Goal: Information Seeking & Learning: Find specific fact

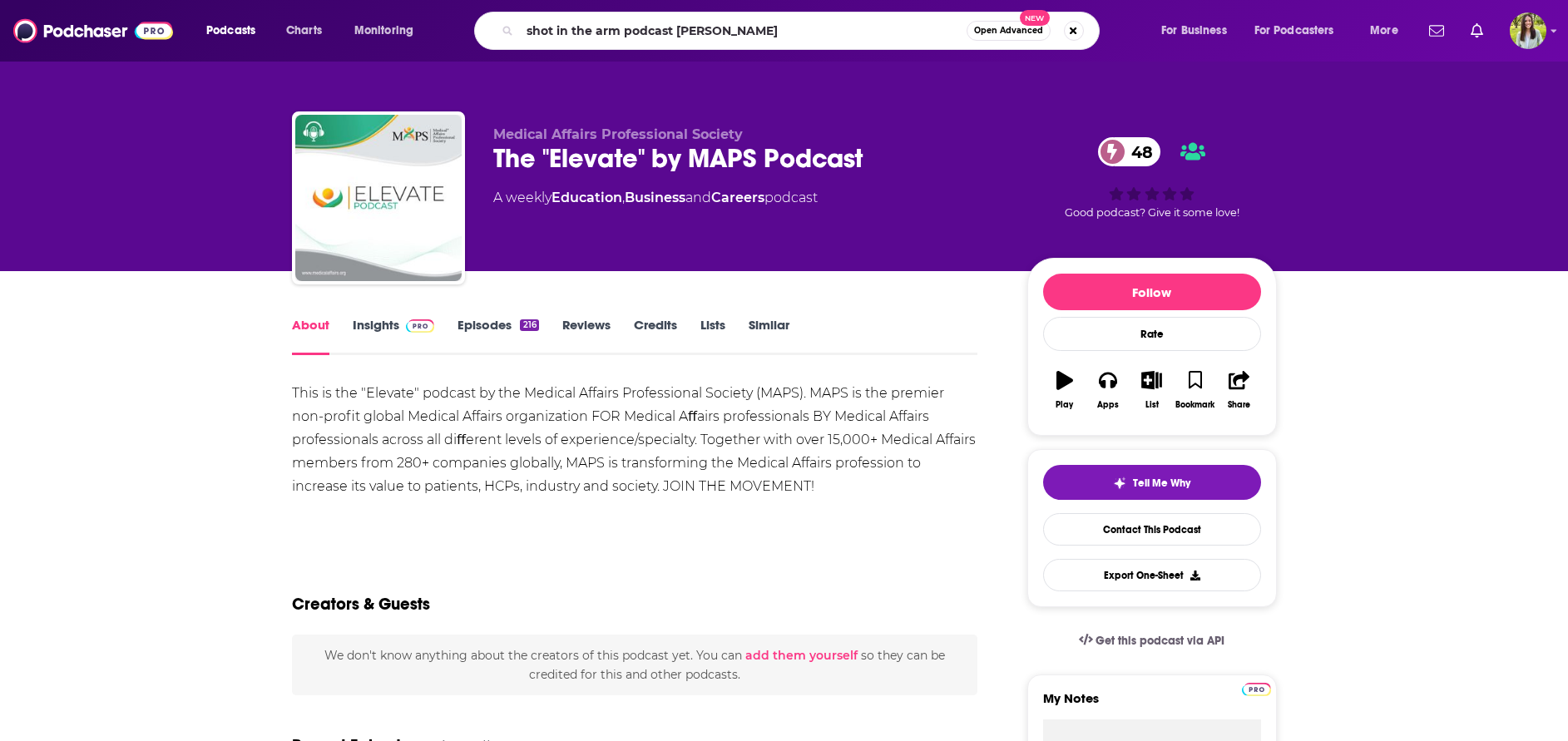
type input "shot in the arm podcast [PERSON_NAME]"
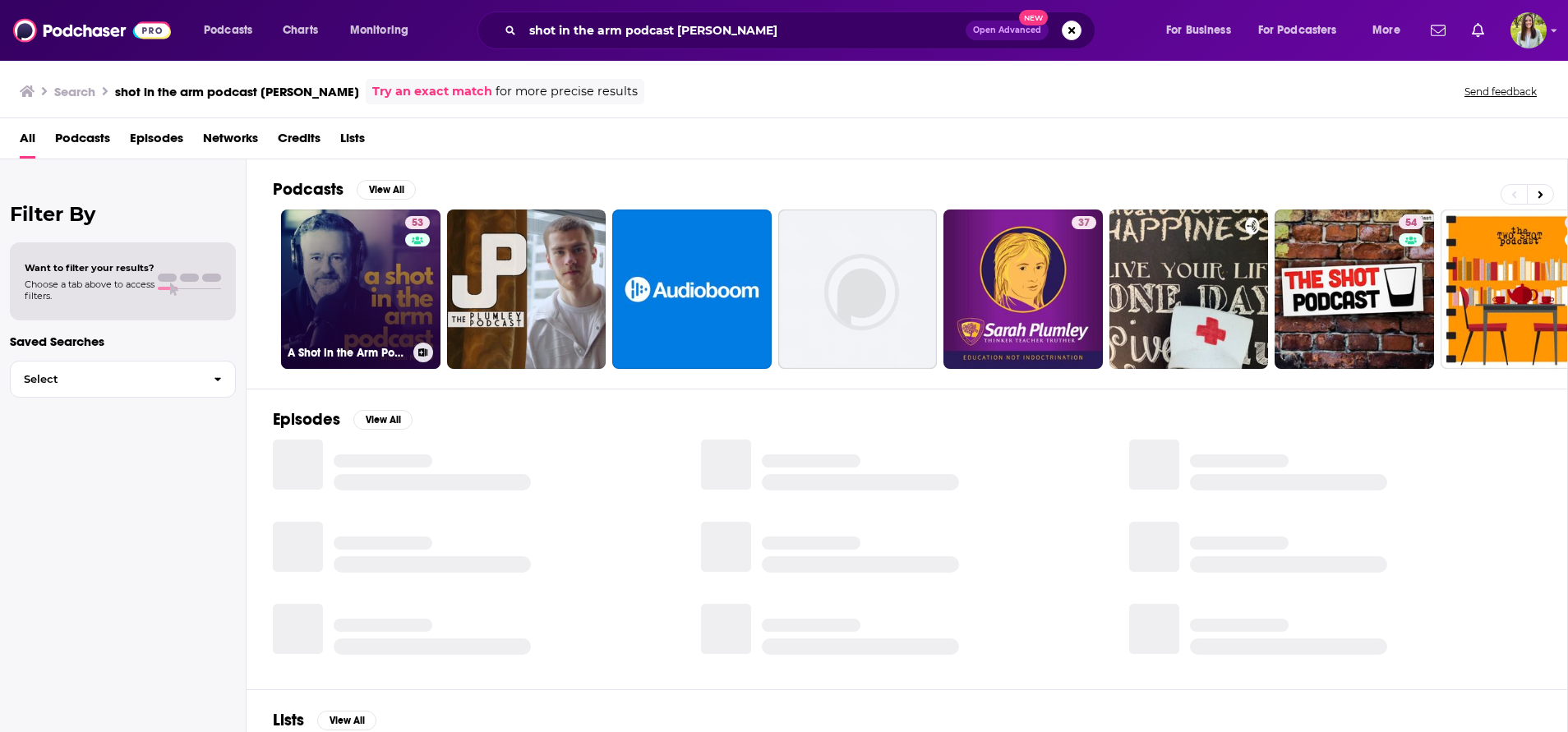
click at [343, 259] on link "53 A Shot in the Arm Podcast" at bounding box center [360, 289] width 159 height 159
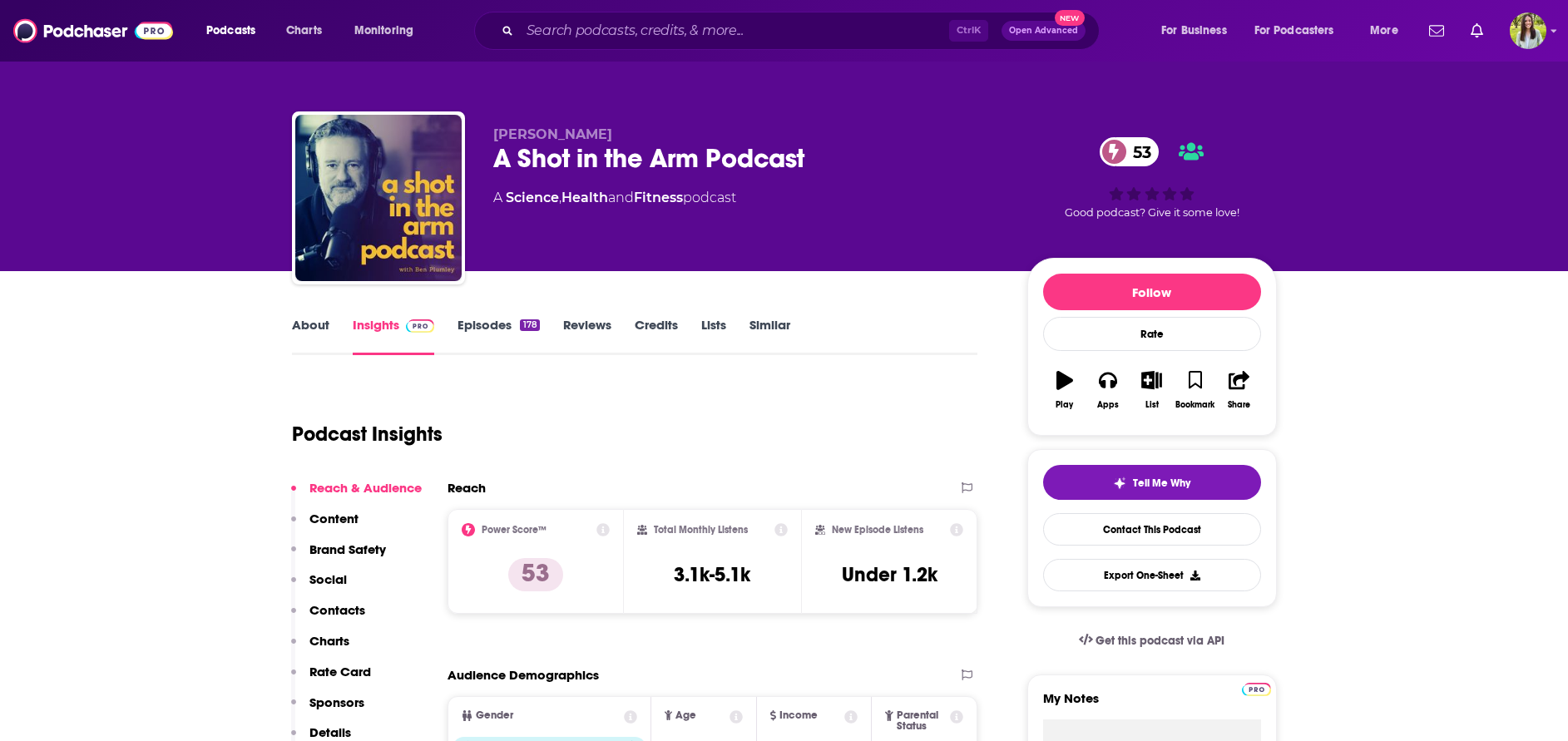
click at [322, 322] on link "About" at bounding box center [311, 336] width 38 height 39
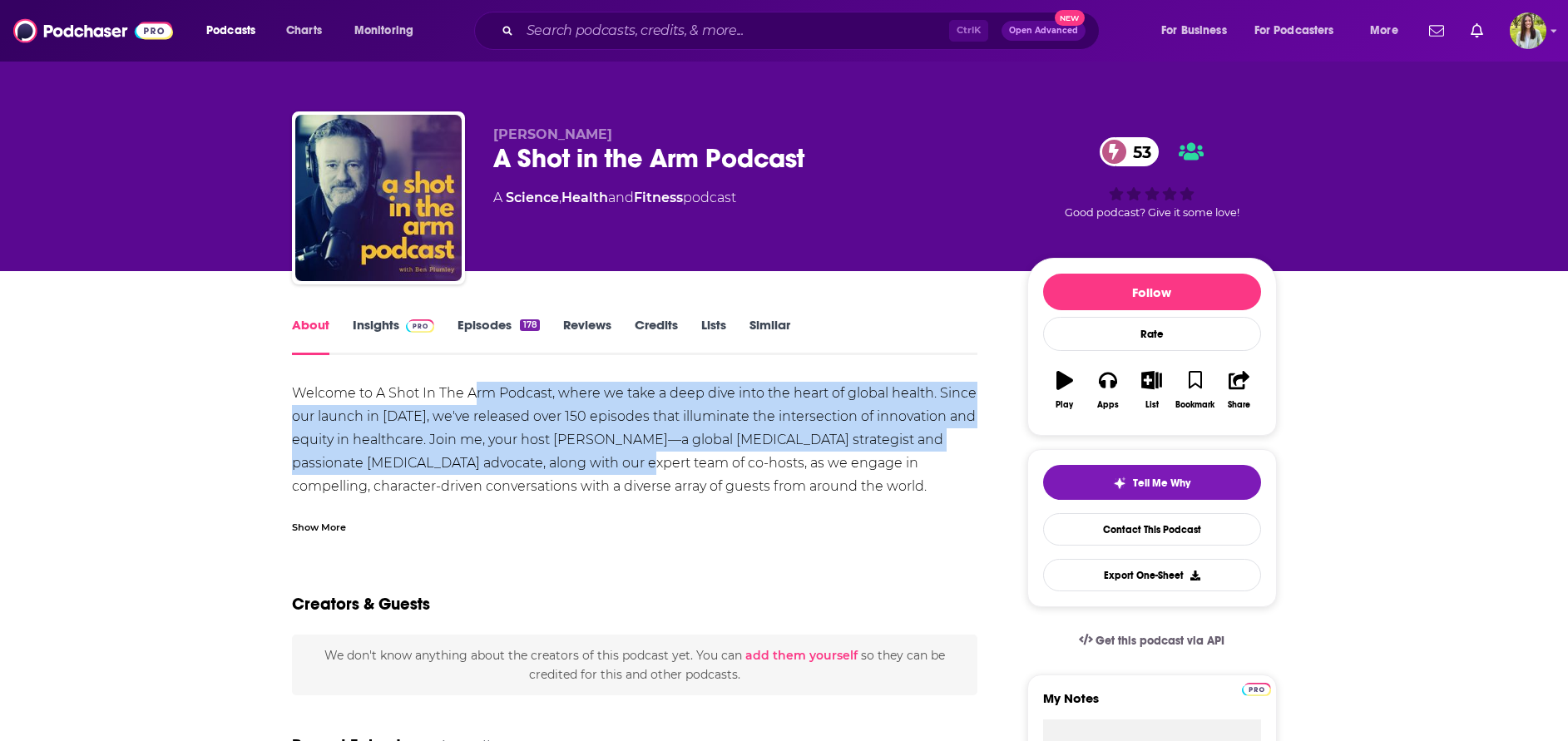
drag, startPoint x: 471, startPoint y: 391, endPoint x: 647, endPoint y: 467, distance: 191.7
click at [647, 467] on div "Welcome to A Shot In The Arm Podcast, where we take a deep dive into the heart …" at bounding box center [635, 498] width 687 height 232
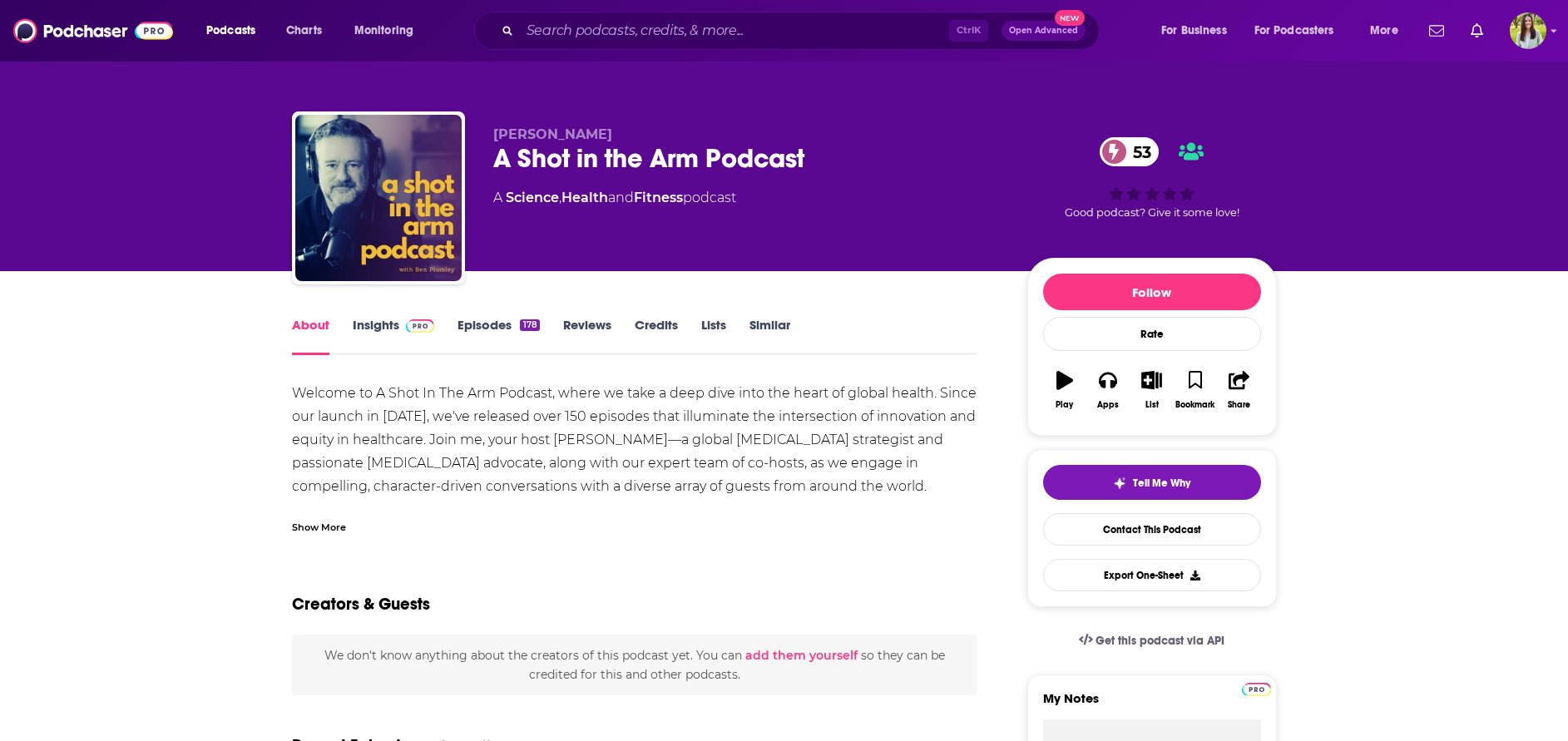
drag, startPoint x: 640, startPoint y: 435, endPoint x: 555, endPoint y: 438, distance: 85.1
click at [555, 438] on div "Welcome to A Shot In The Arm Podcast, where we take a deep dive into the heart …" at bounding box center [635, 498] width 687 height 232
copy div "Ben Plumley"
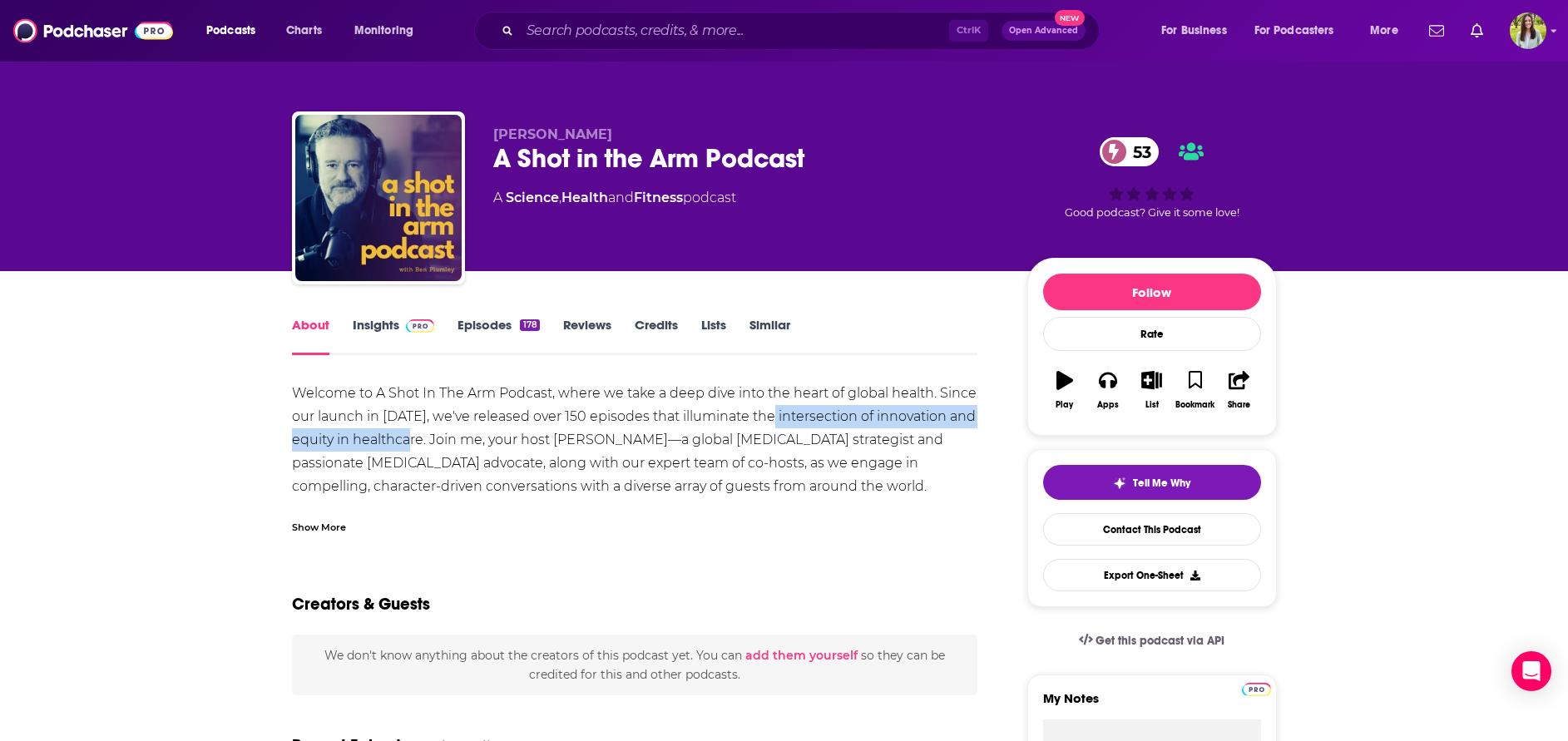
drag, startPoint x: 764, startPoint y: 417, endPoint x: 421, endPoint y: 450, distance: 344.6
click at [421, 450] on div "Welcome to A Shot In The Arm Podcast, where we take a deep dive into the heart …" at bounding box center [635, 498] width 687 height 232
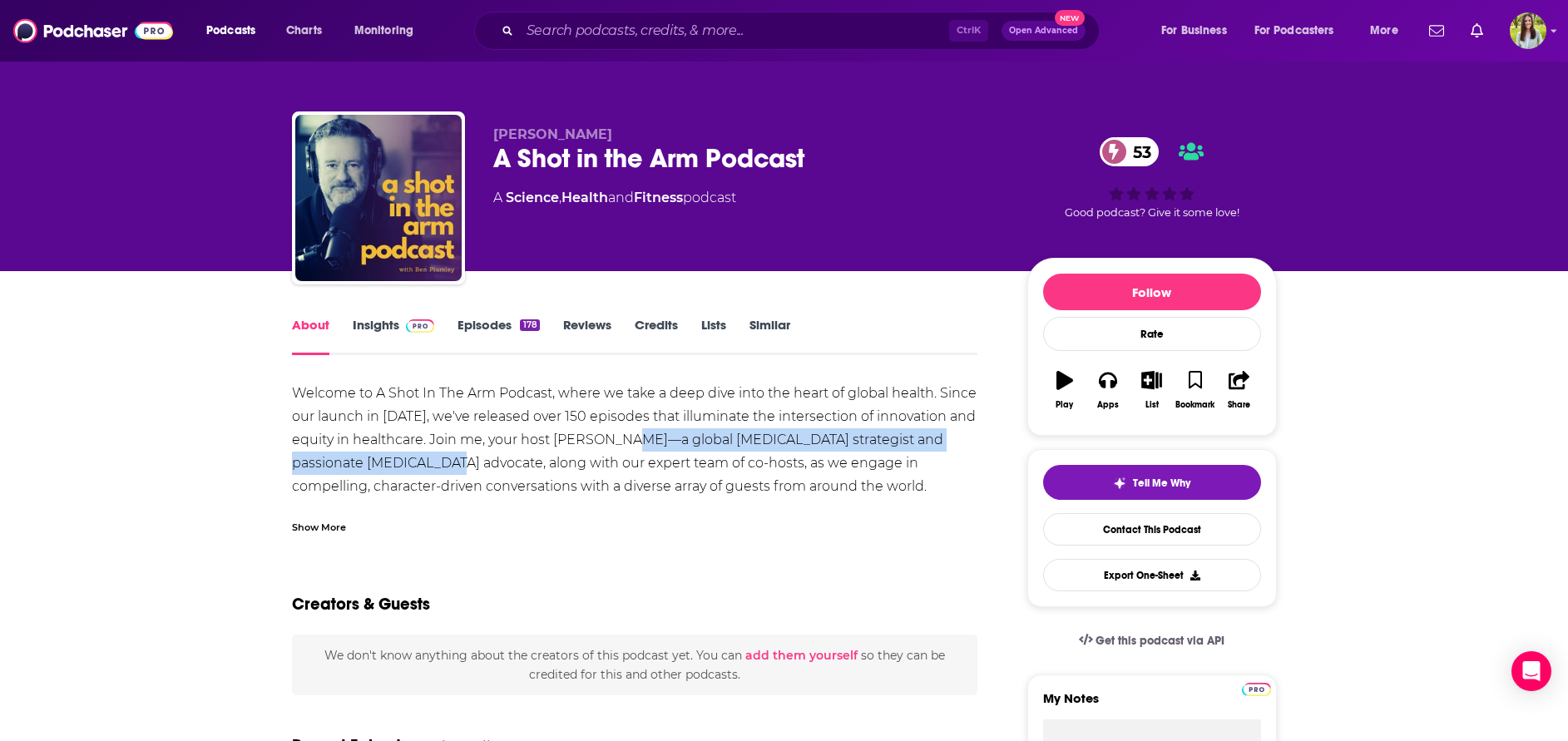
drag, startPoint x: 651, startPoint y: 440, endPoint x: 451, endPoint y: 465, distance: 201.6
click at [451, 465] on div "Welcome to A Shot In The Arm Podcast, where we take a deep dive into the heart …" at bounding box center [635, 498] width 687 height 232
copy div "a global infectious disease strategist and passionate HIV advocate"
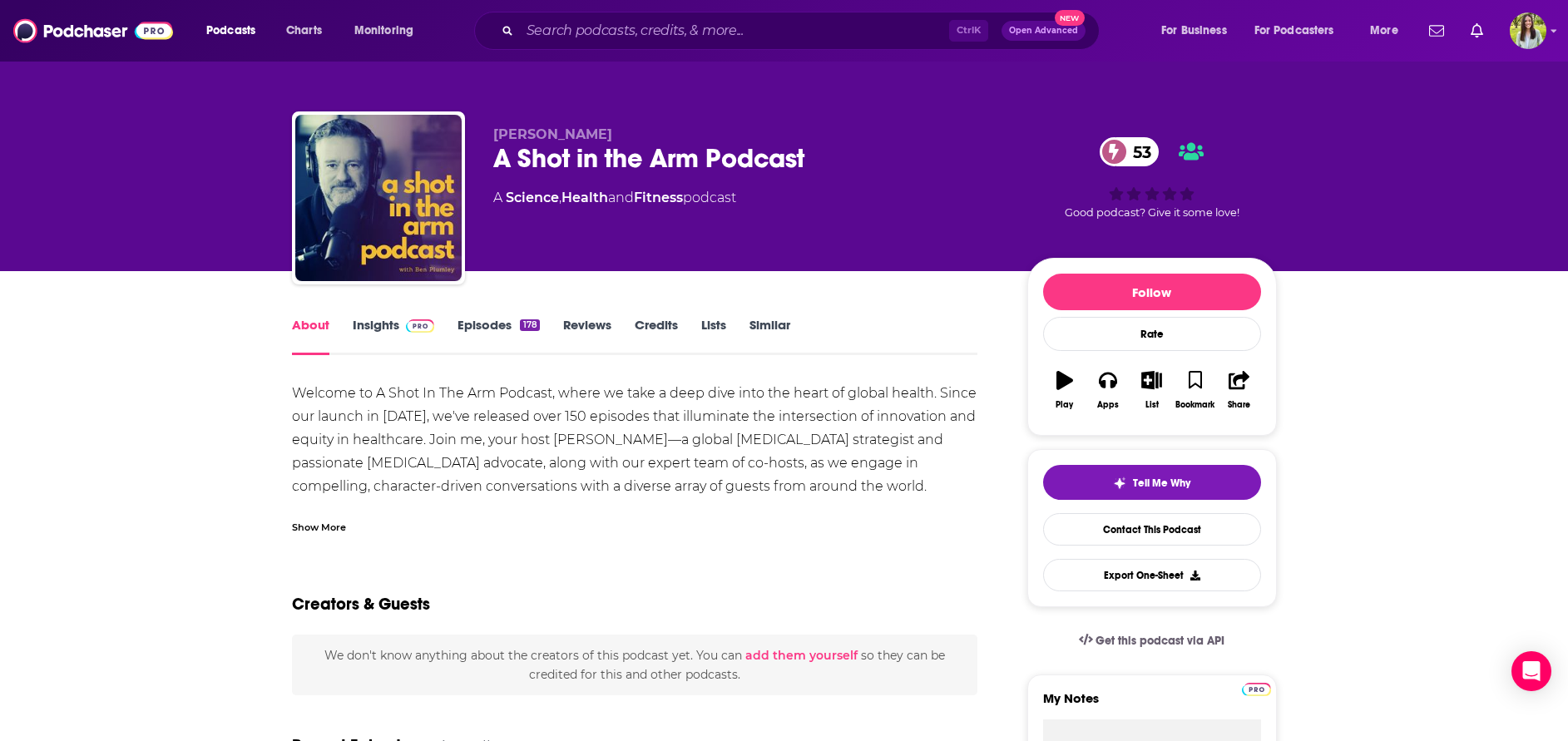
click at [337, 523] on div "Show More" at bounding box center [319, 526] width 54 height 16
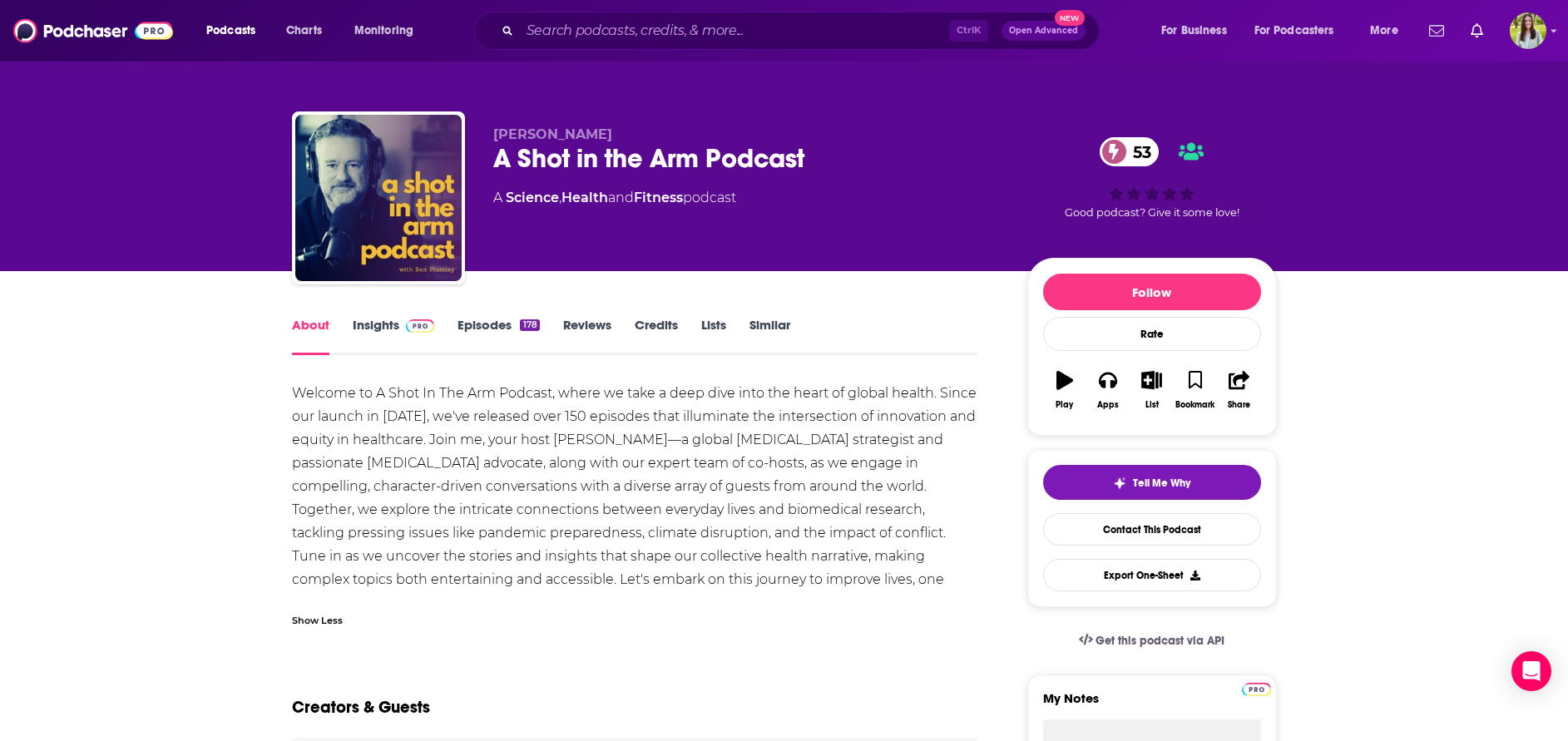
click at [366, 315] on div "About Insights Episodes 178 Reviews Credits Lists Similar" at bounding box center [635, 334] width 687 height 41
click at [375, 325] on link "Insights" at bounding box center [393, 336] width 82 height 39
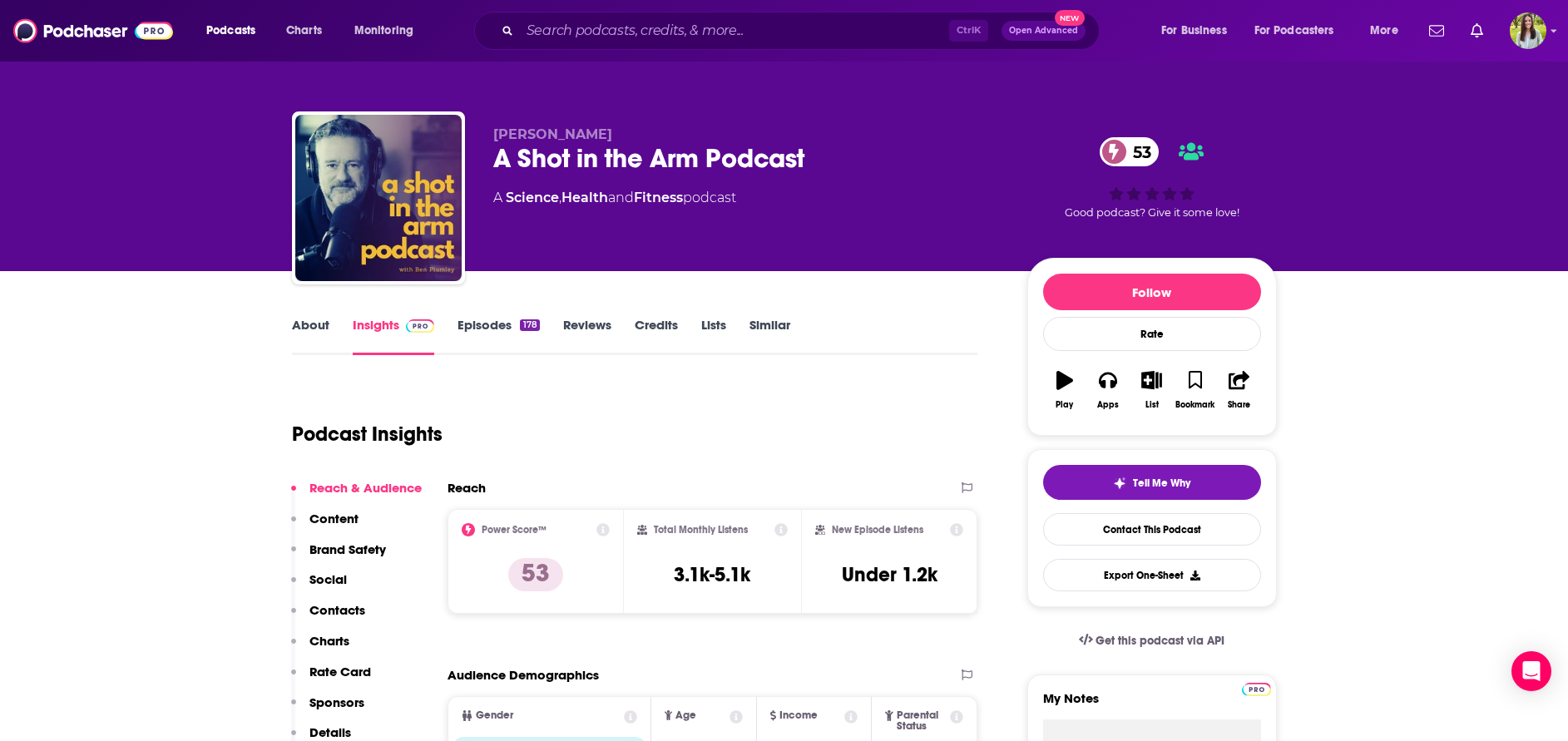
click at [294, 334] on link "About" at bounding box center [311, 336] width 38 height 39
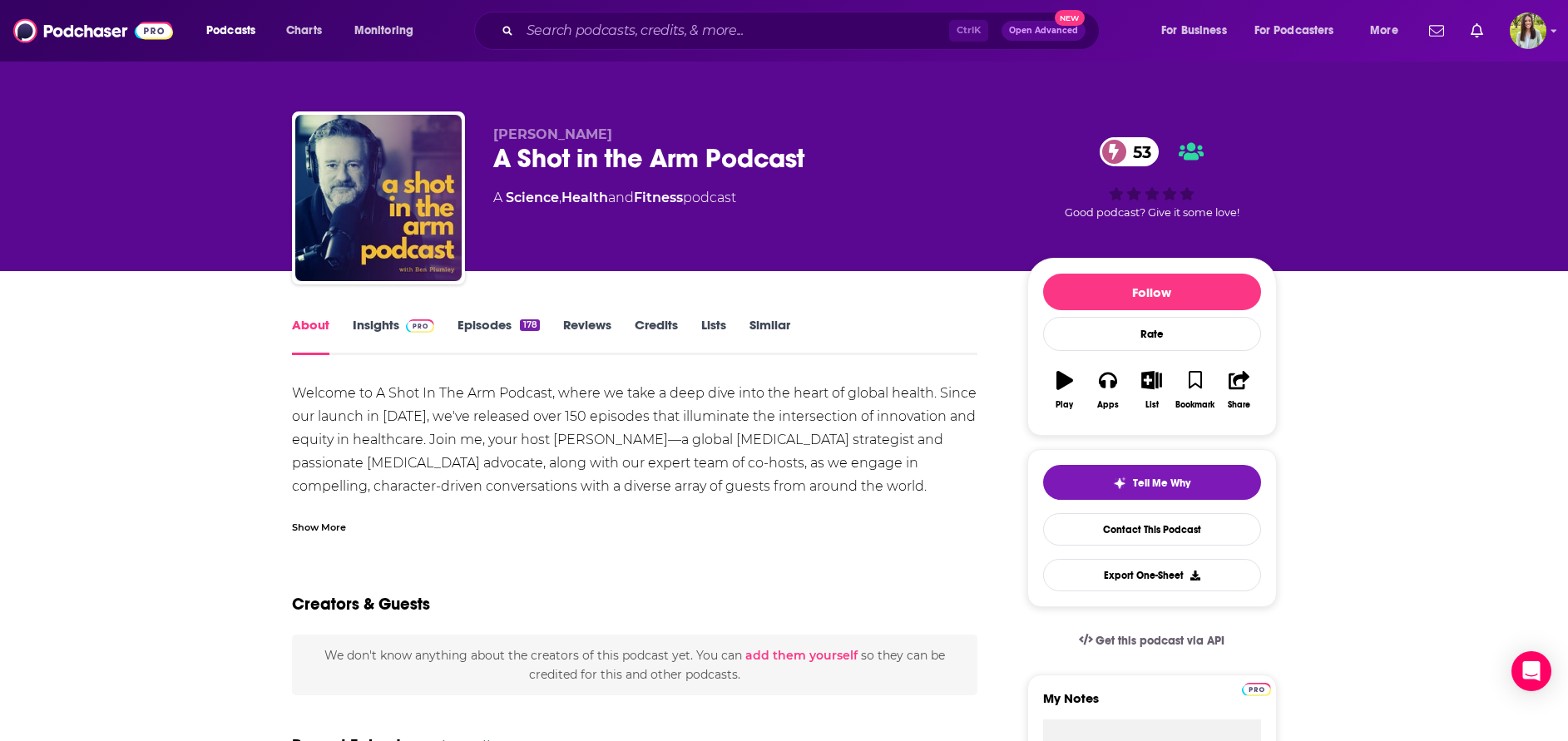
click at [342, 387] on div "Welcome to A Shot In The Arm Podcast, where we take a deep dive into the heart …" at bounding box center [635, 498] width 687 height 232
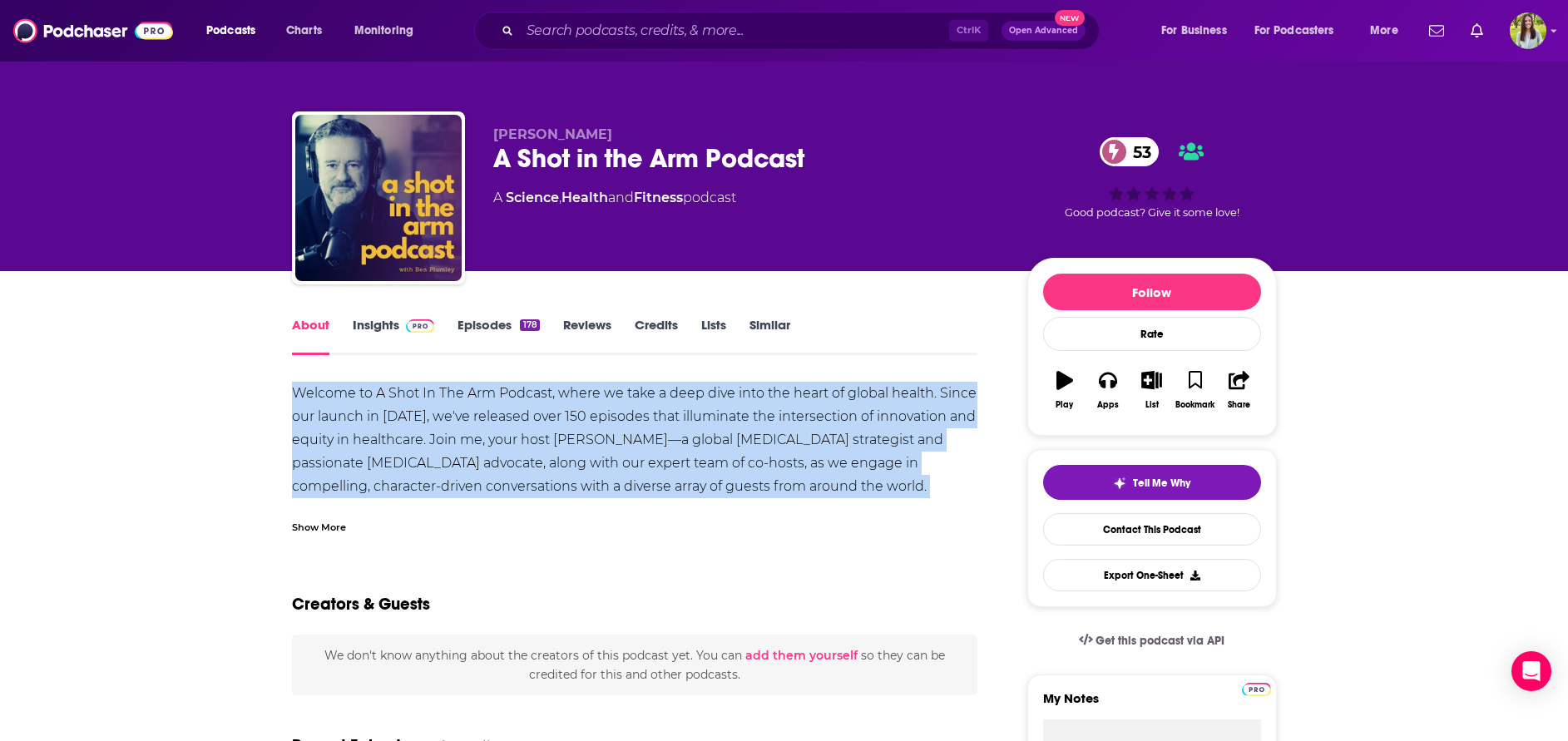
click at [342, 387] on div "Welcome to A Shot In The Arm Podcast, where we take a deep dive into the heart …" at bounding box center [635, 498] width 687 height 232
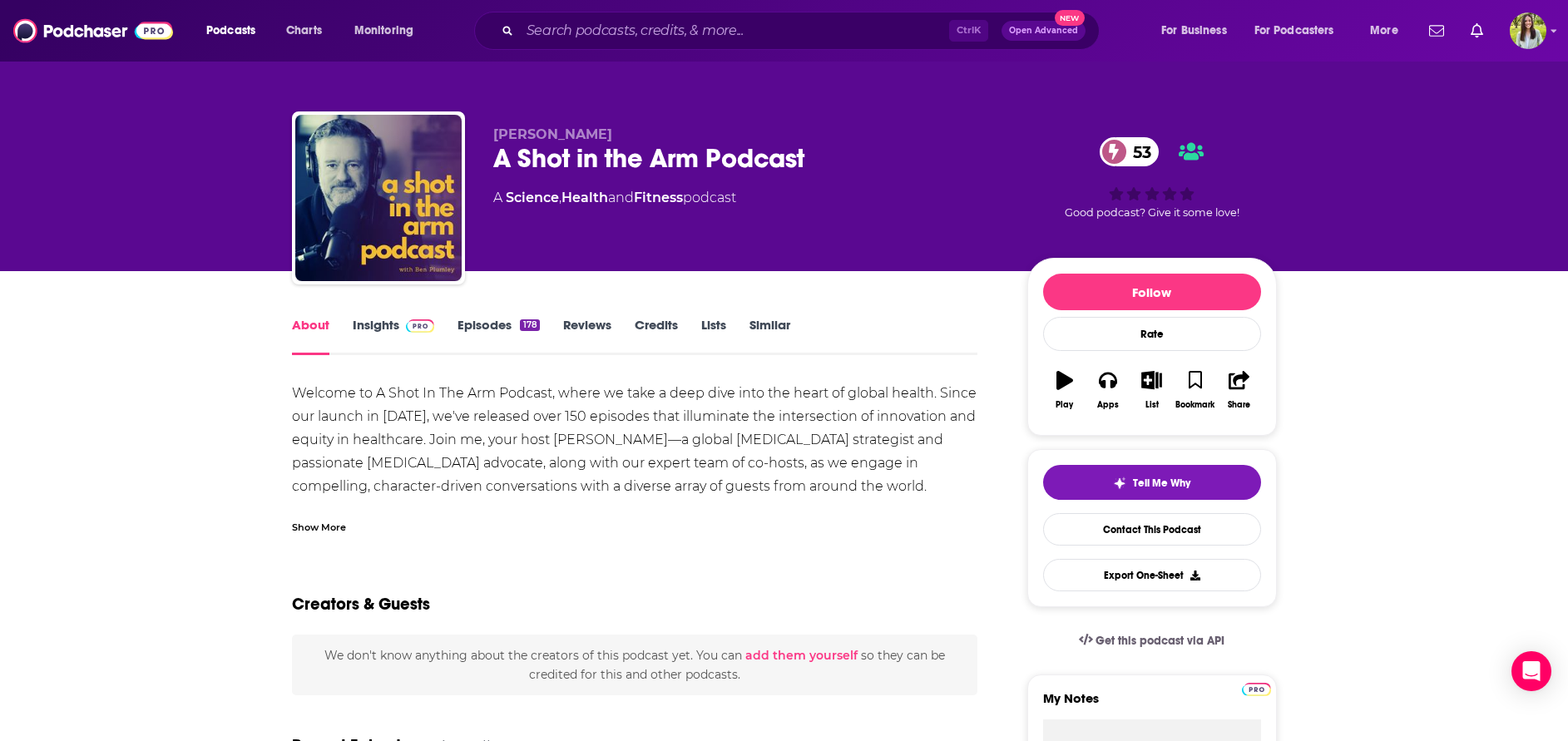
drag, startPoint x: 342, startPoint y: 387, endPoint x: 332, endPoint y: 540, distance: 153.3
click at [326, 526] on div "Show More" at bounding box center [319, 526] width 54 height 16
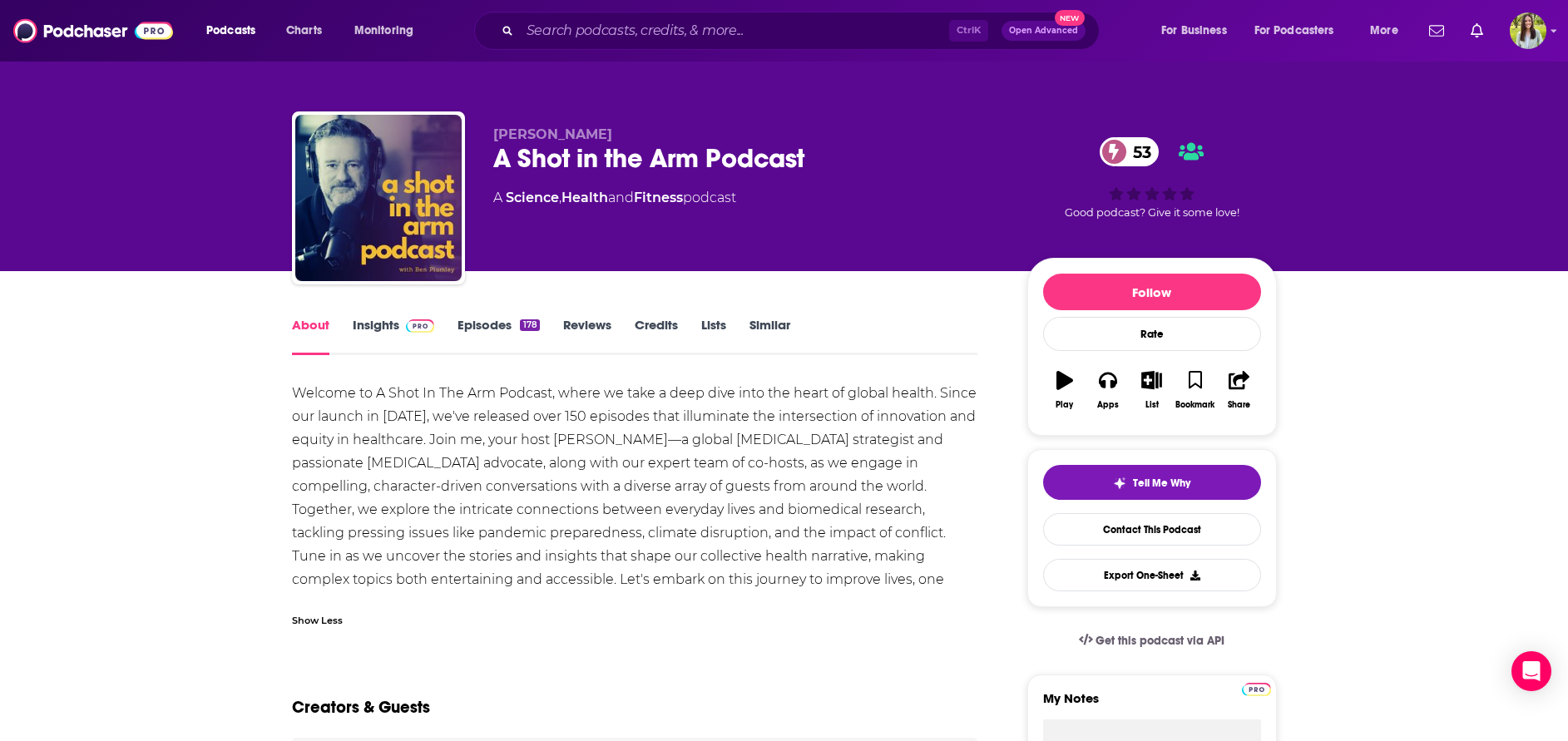
click at [376, 466] on div "Welcome to A Shot In The Arm Podcast, where we take a deep dive into the heart …" at bounding box center [635, 498] width 687 height 232
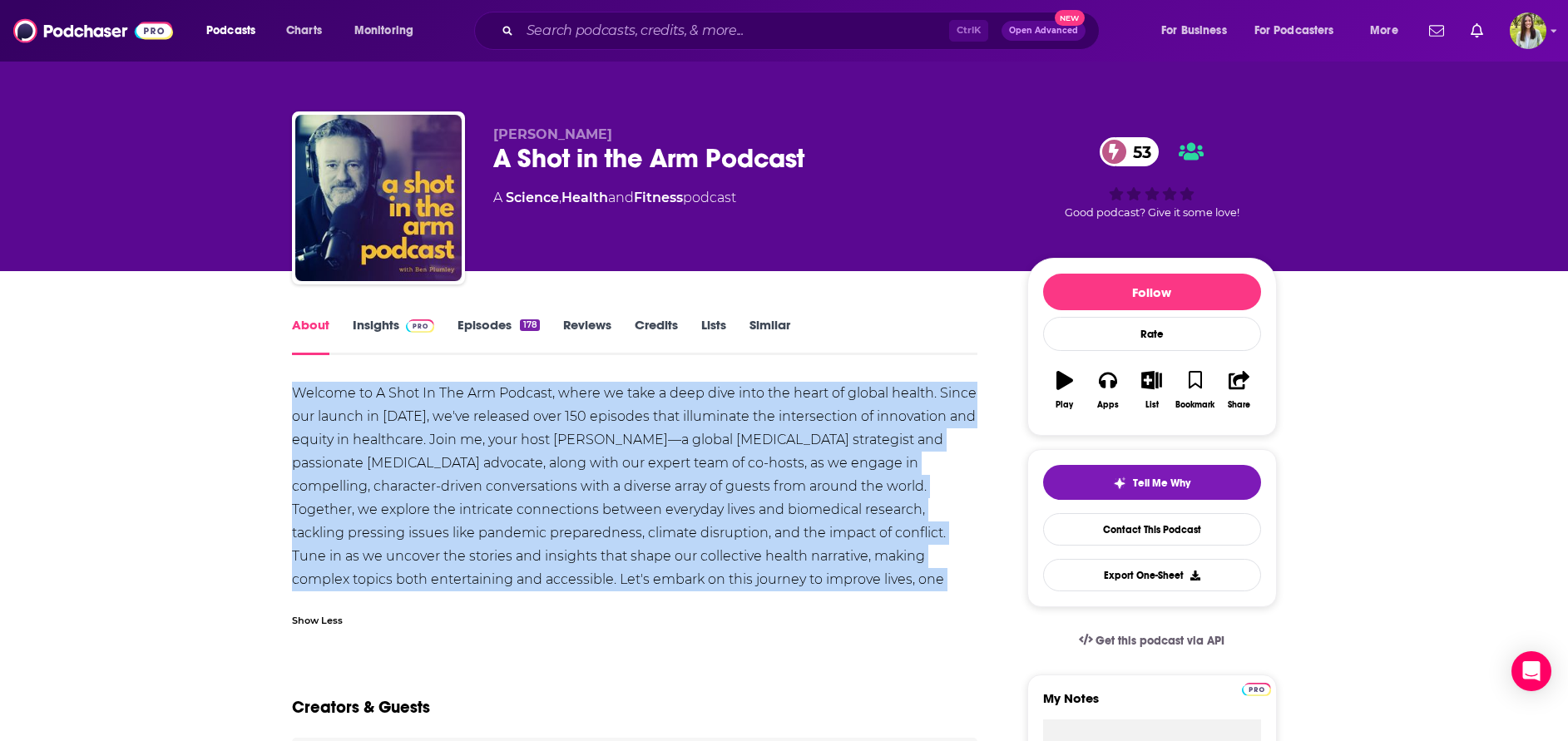
copy div "Welcome to A Shot In The Arm Podcast, where we take a deep dive into the heart …"
click at [499, 330] on link "Episodes 178" at bounding box center [498, 336] width 81 height 39
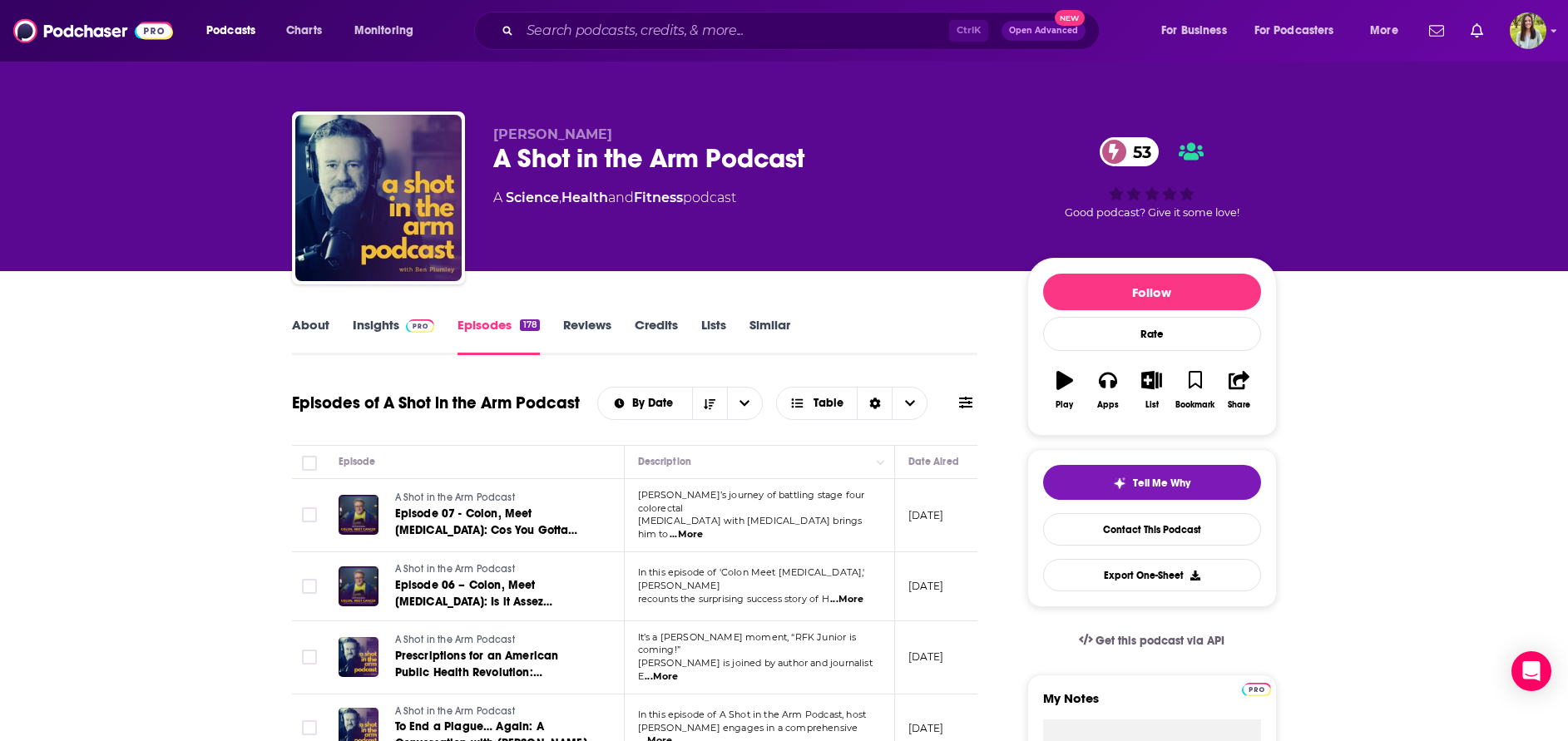
click at [369, 321] on link "Insights" at bounding box center [393, 336] width 82 height 39
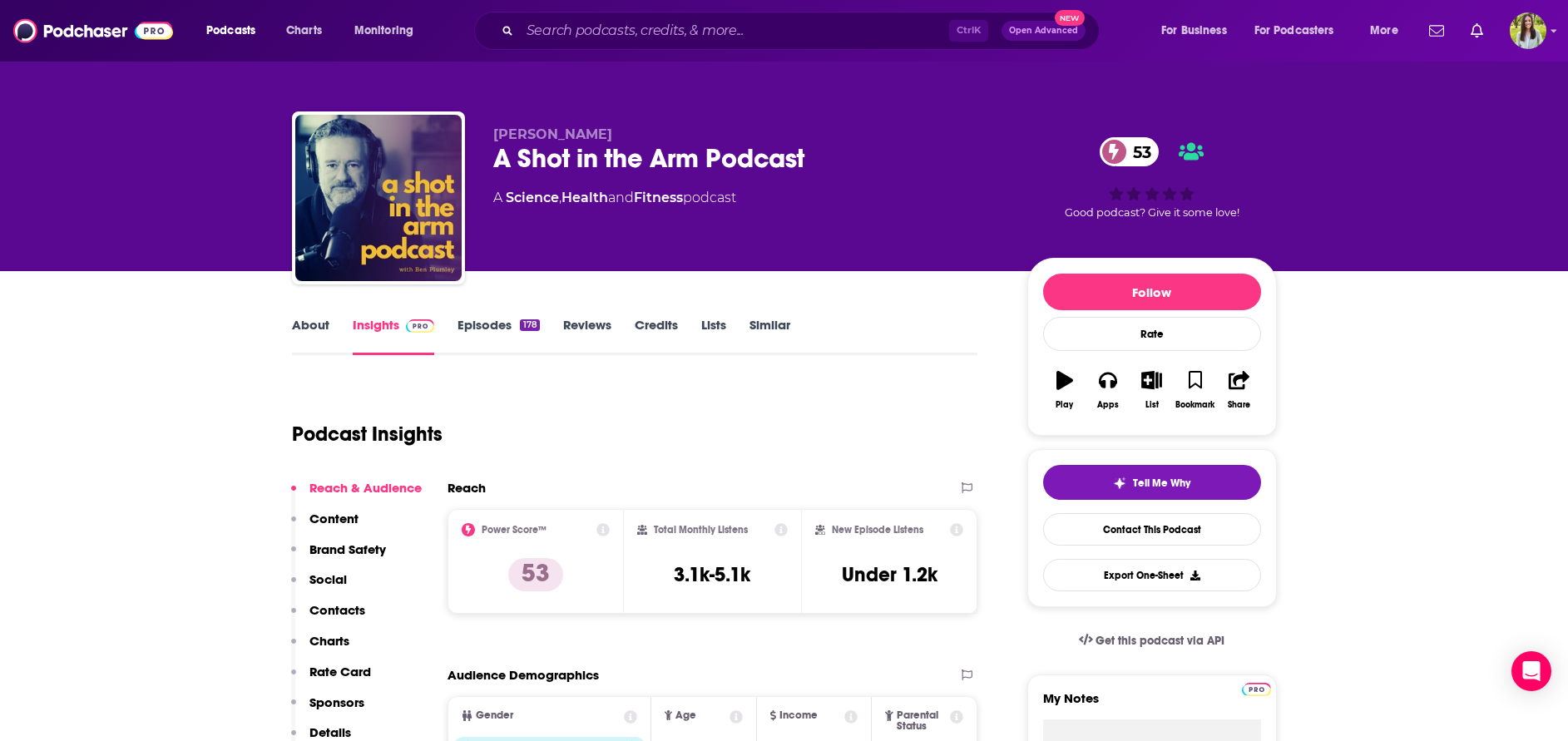
click at [469, 335] on link "Episodes 178" at bounding box center [498, 336] width 81 height 39
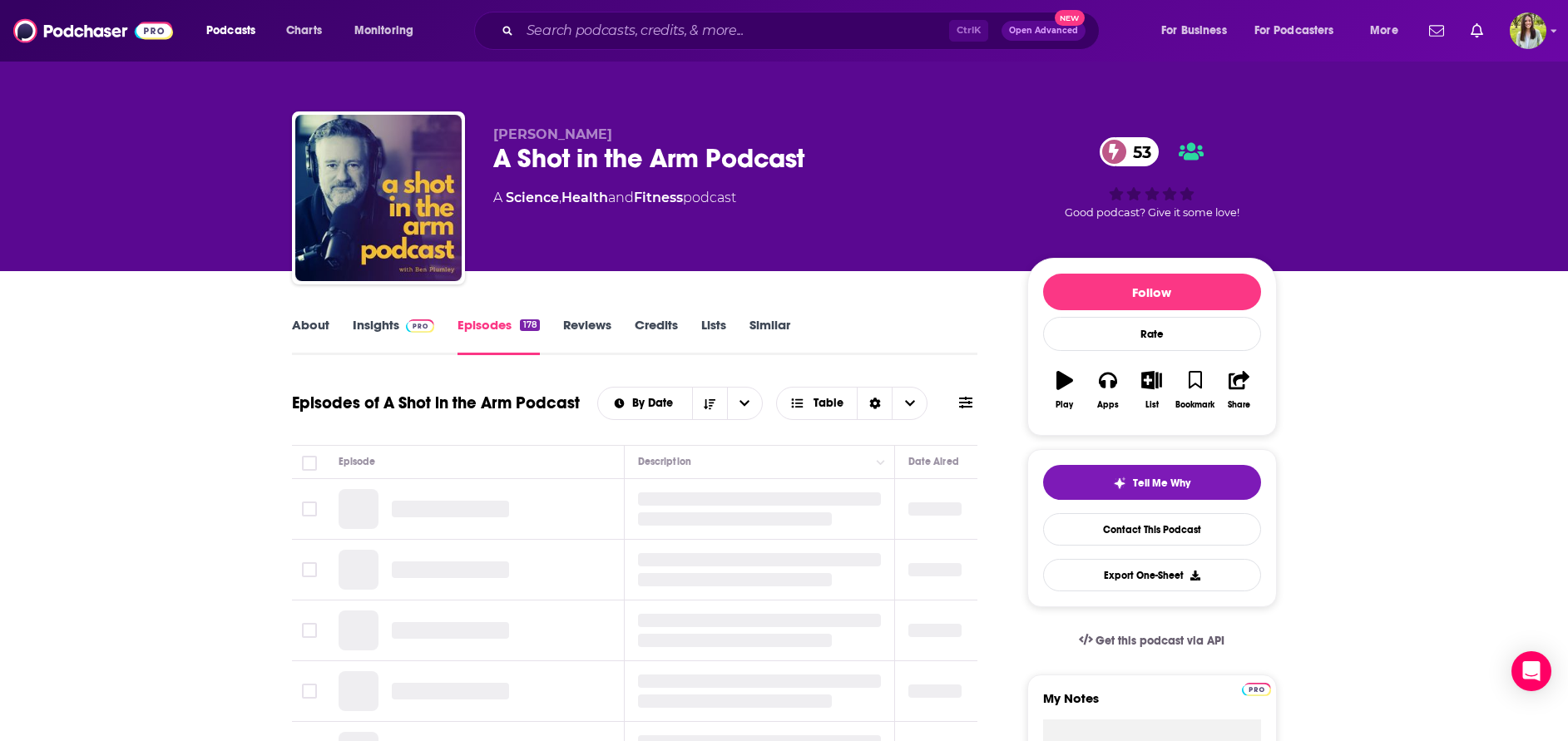
click at [960, 396] on icon at bounding box center [965, 402] width 13 height 13
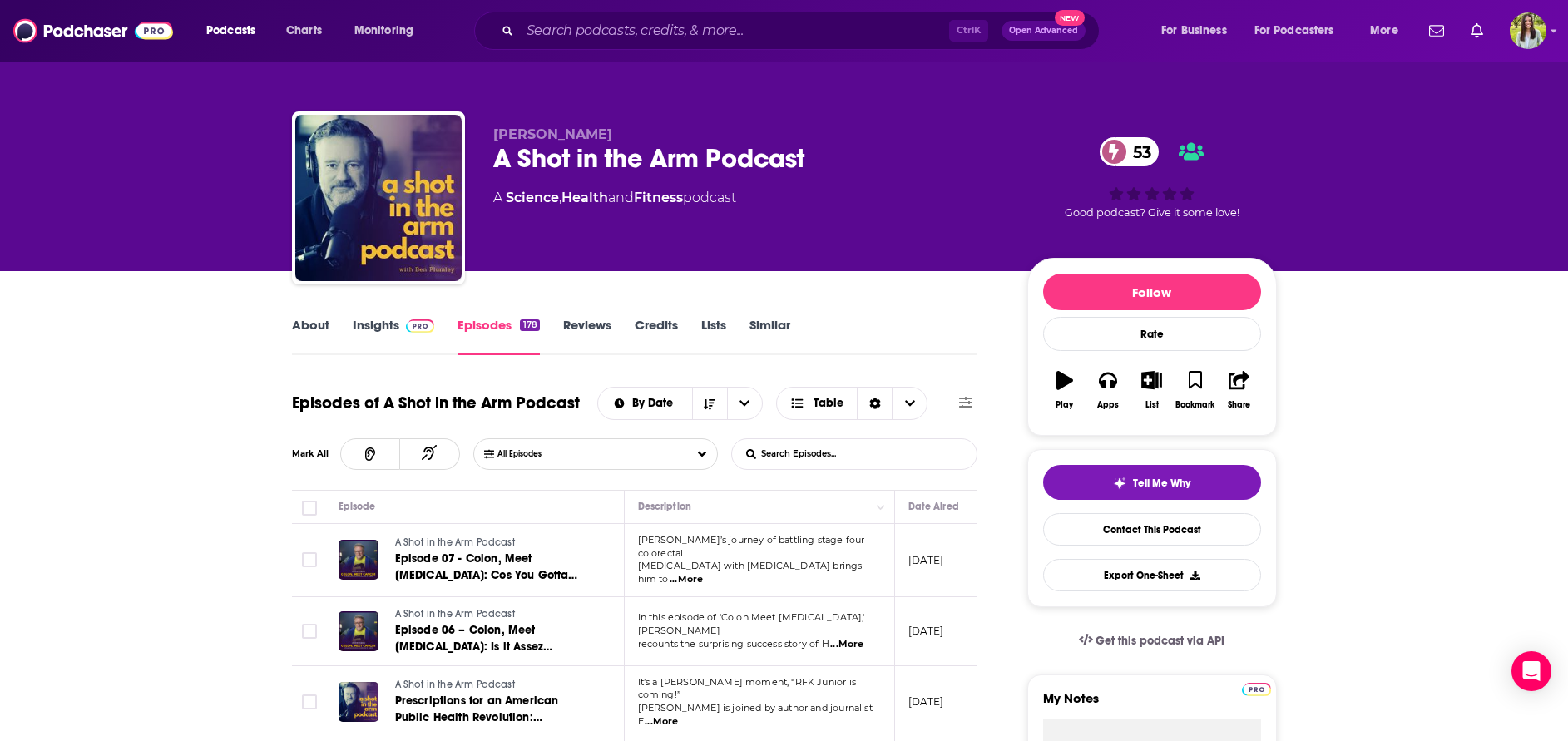
click at [845, 451] on input "List Search Input" at bounding box center [819, 454] width 174 height 30
type input "ViiV"
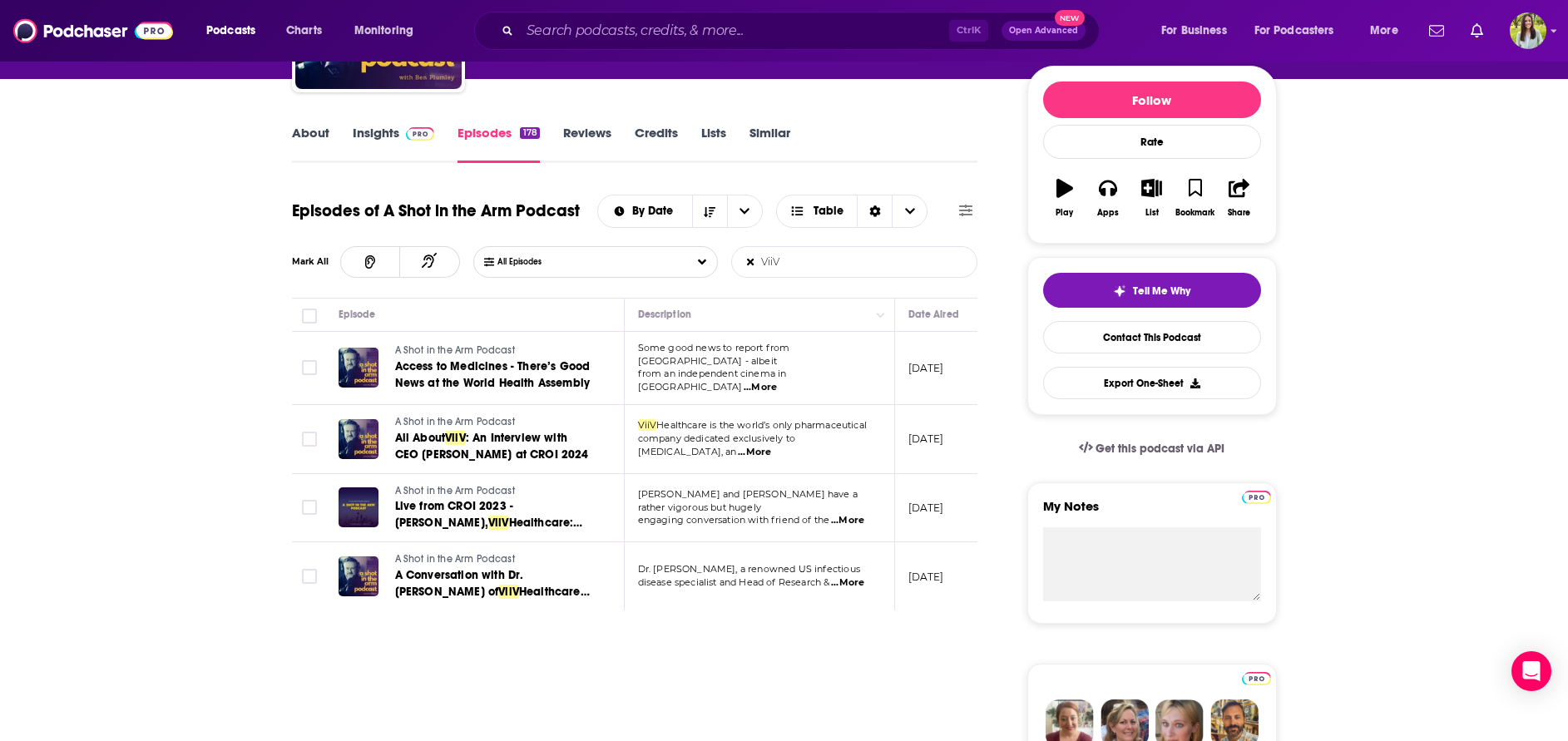
scroll to position [195, 0]
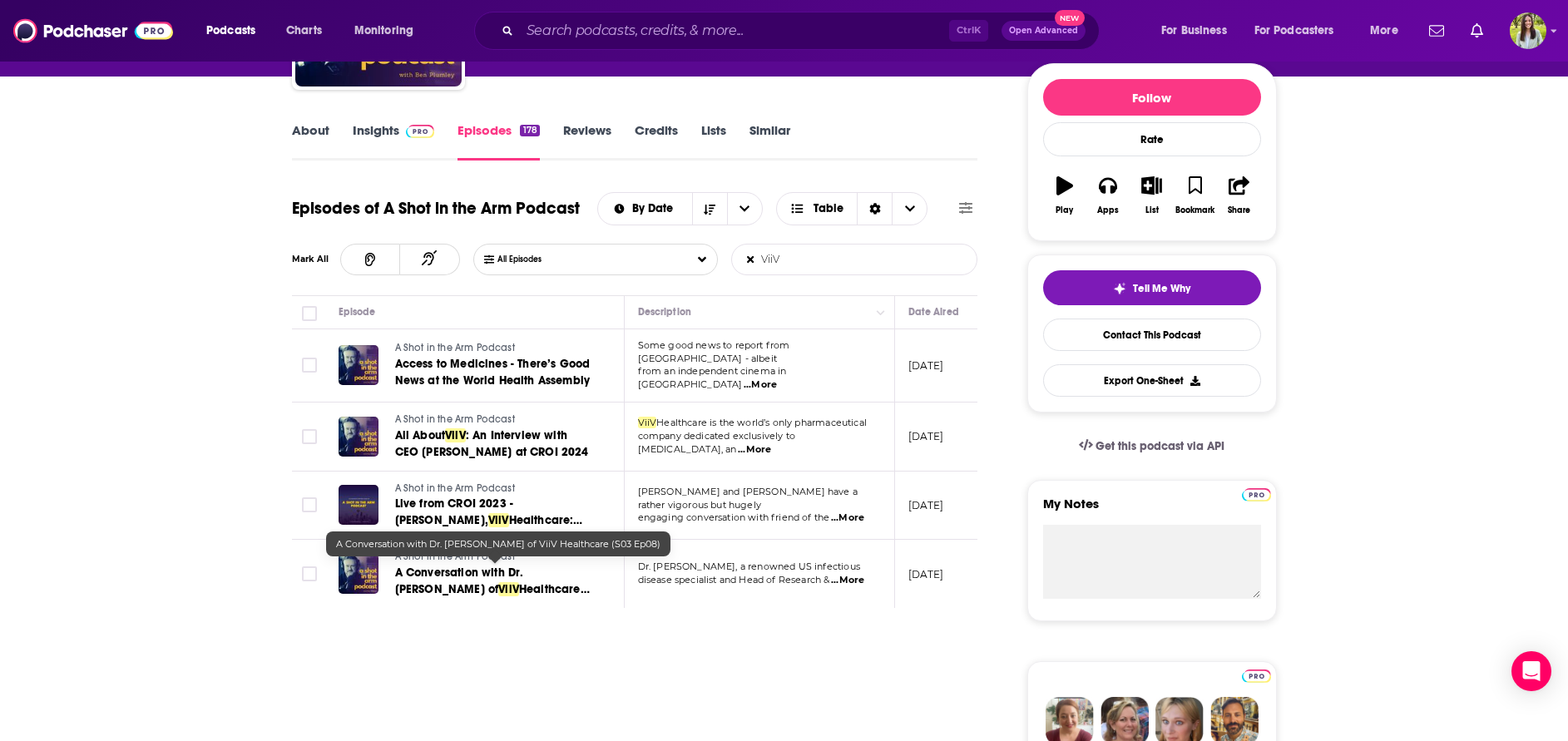
click at [777, 378] on span "...More" at bounding box center [760, 384] width 33 height 13
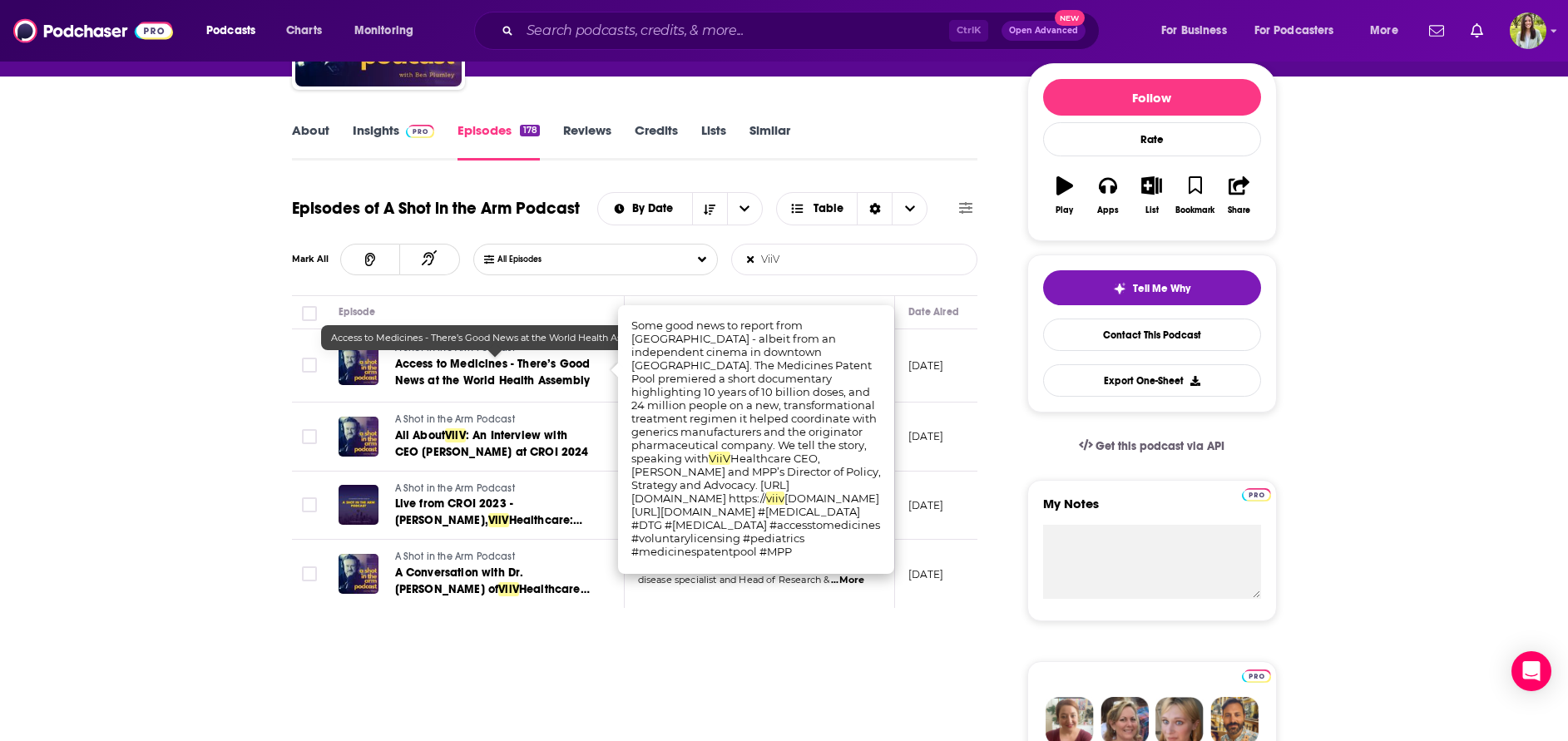
click at [518, 370] on link "Access to Medicines - There’s Good News at the World Health Assembly" at bounding box center [495, 371] width 200 height 33
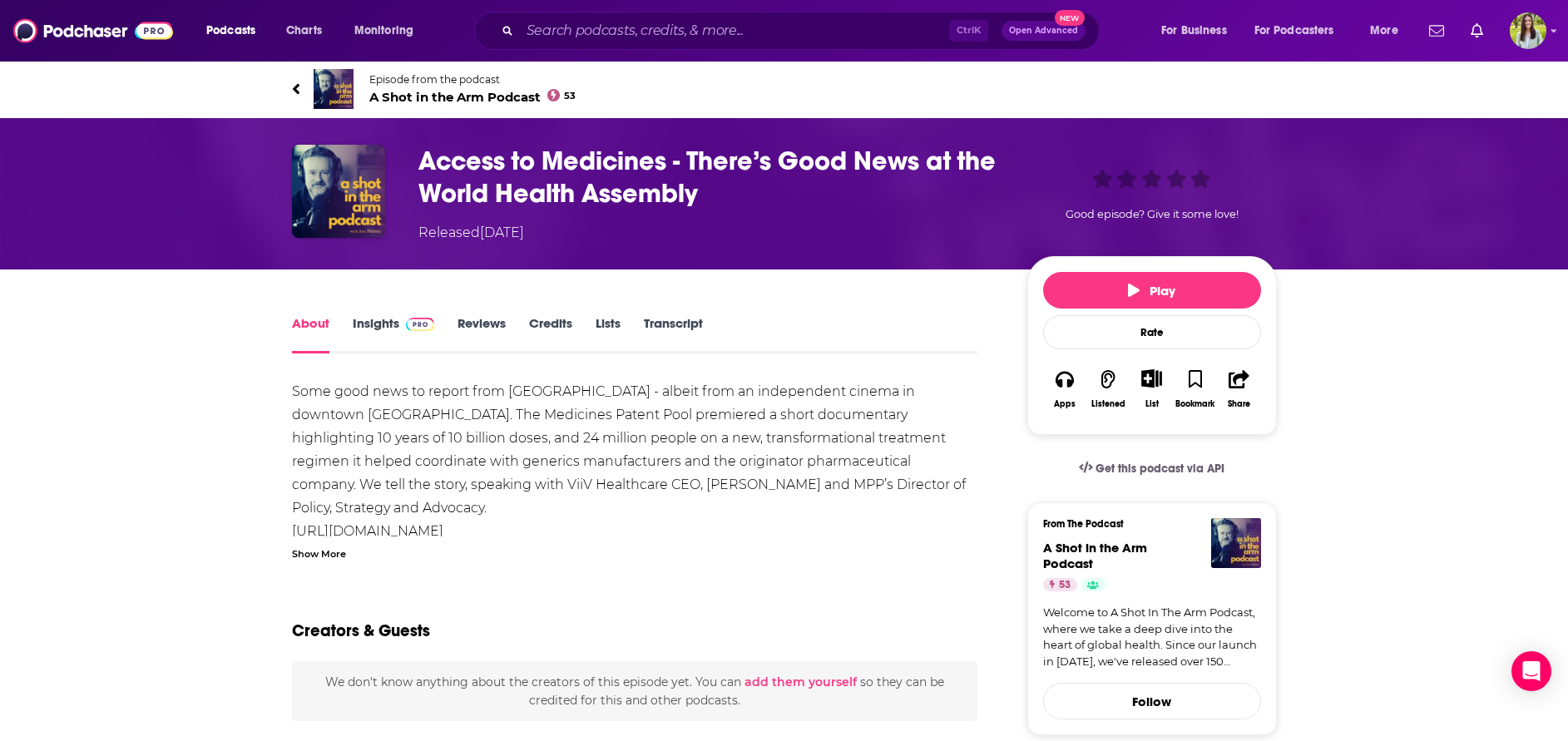
click at [639, 192] on h1 "Access to Medicines - There’s Good News at the World Health Assembly" at bounding box center [709, 177] width 582 height 65
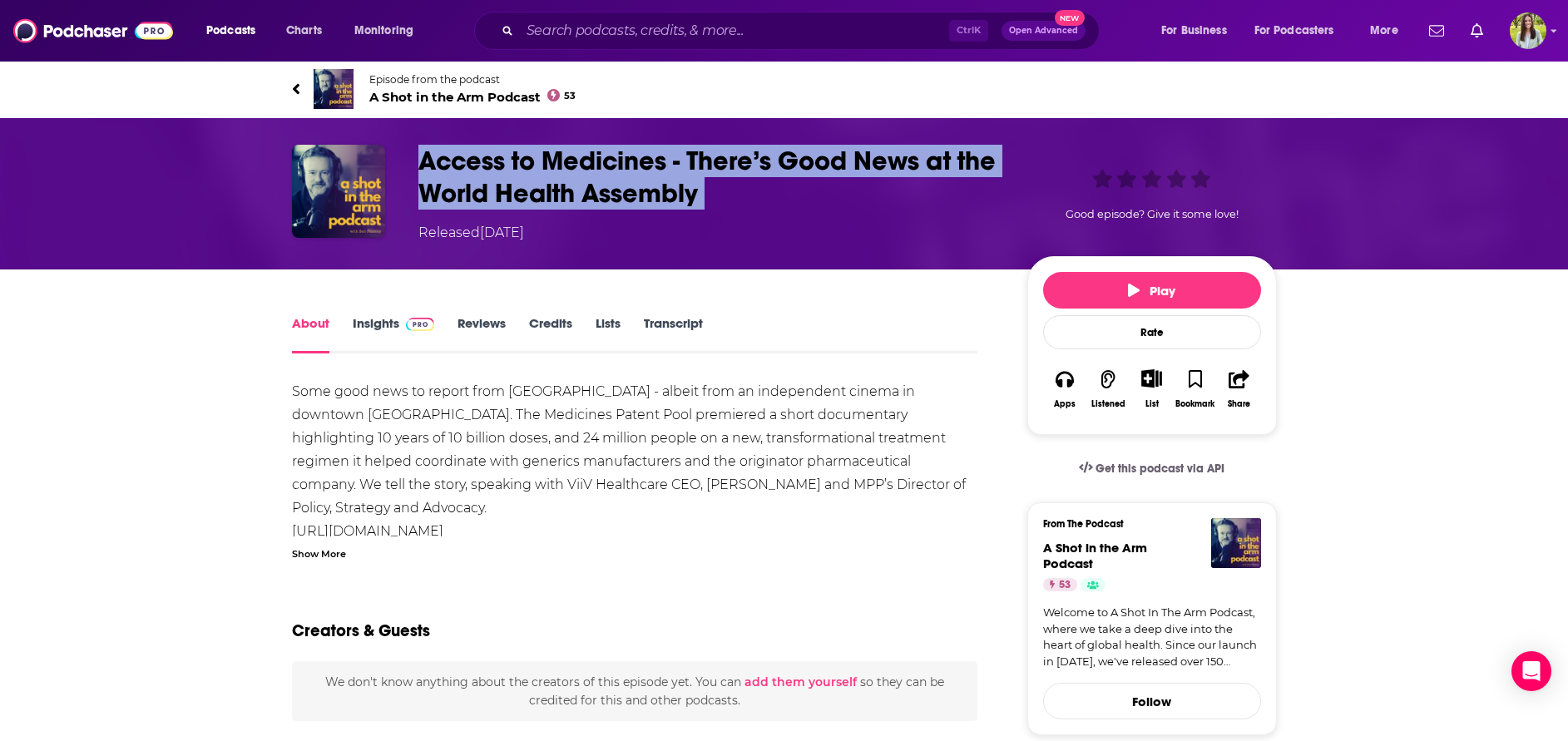
click at [639, 192] on h1 "Access to Medicines - There’s Good News at the World Health Assembly" at bounding box center [709, 177] width 582 height 65
copy h1 "Access to Medicines - There’s Good News at the World Health Assembly"
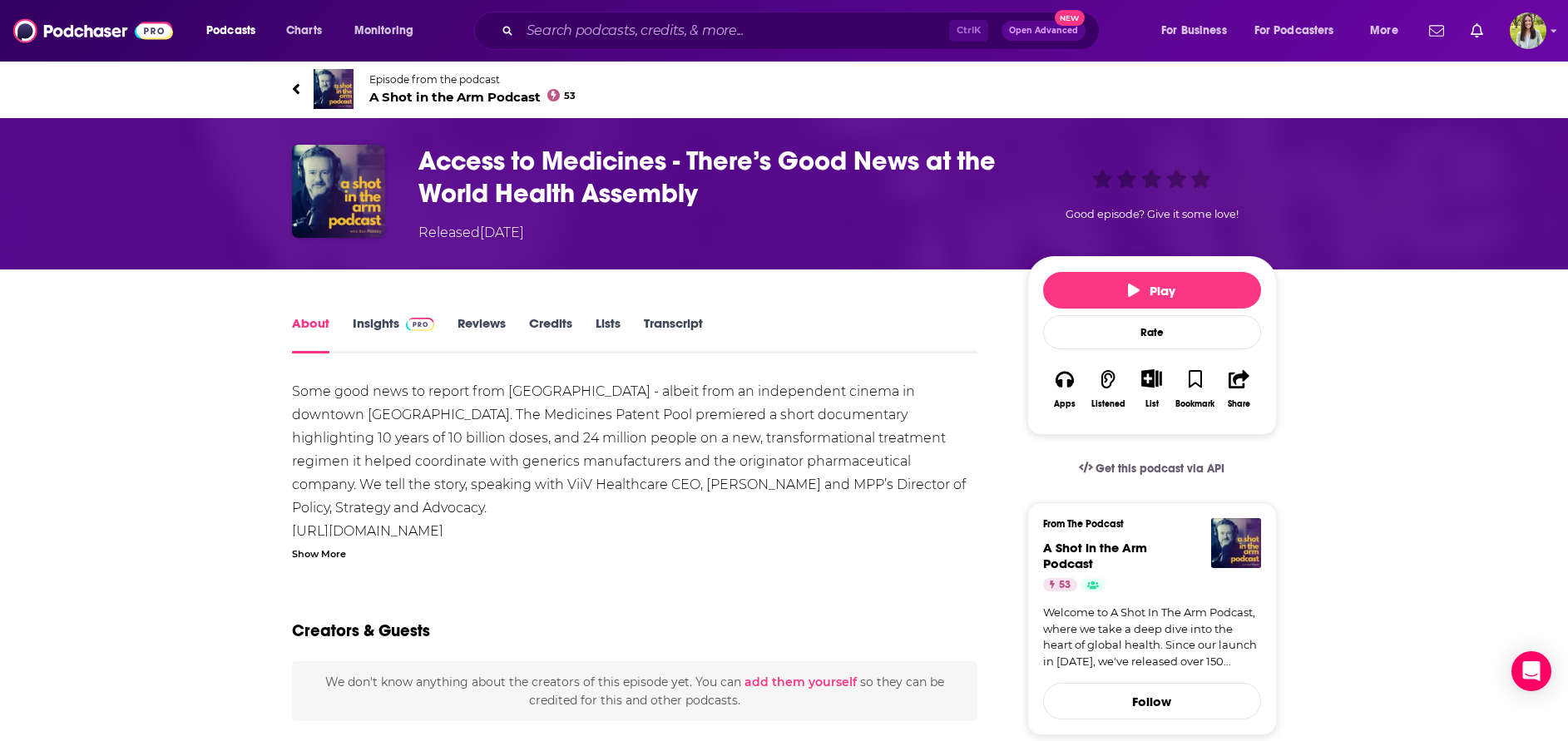
click at [296, 80] on icon at bounding box center [296, 88] width 8 height 17
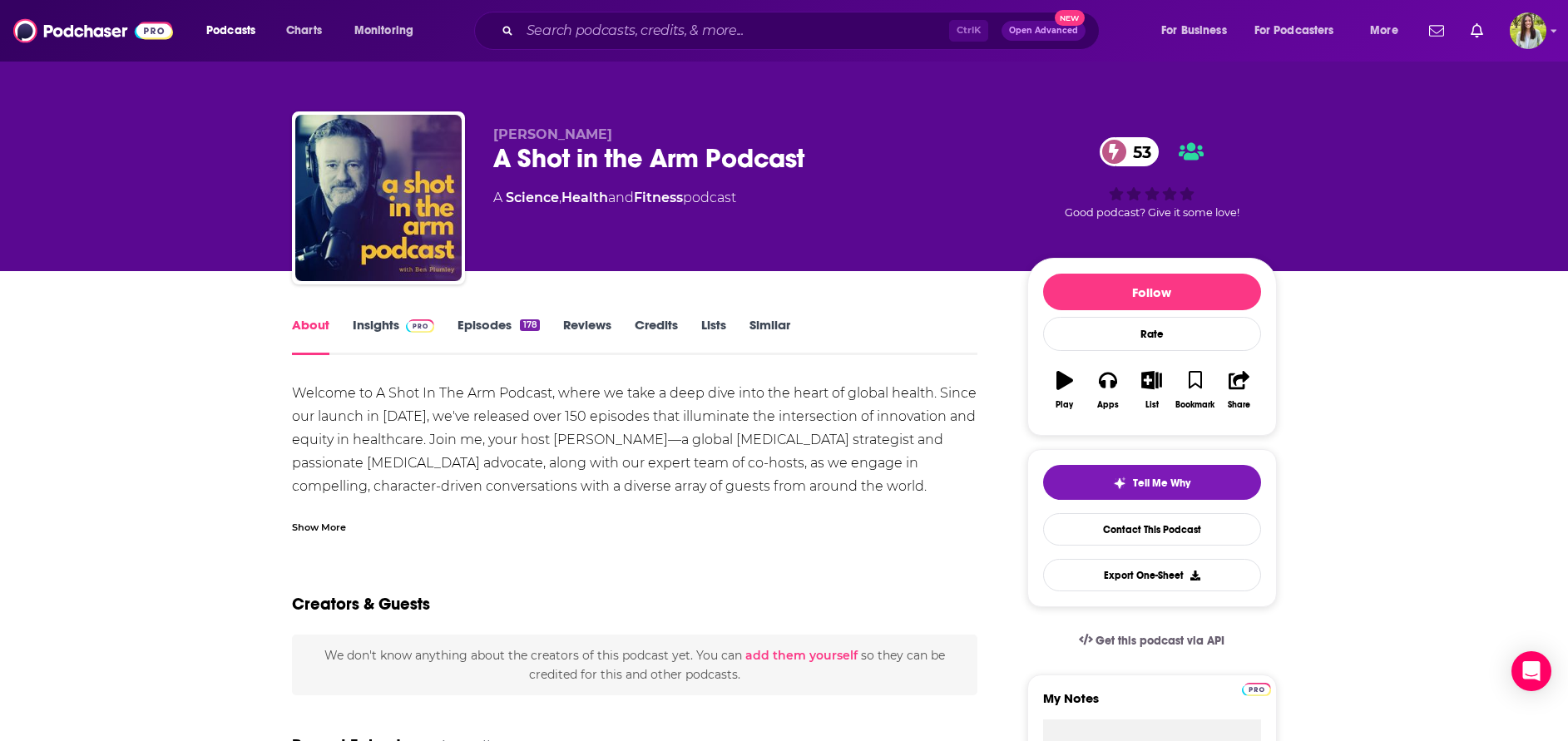
click at [329, 514] on div "Show More" at bounding box center [635, 520] width 687 height 28
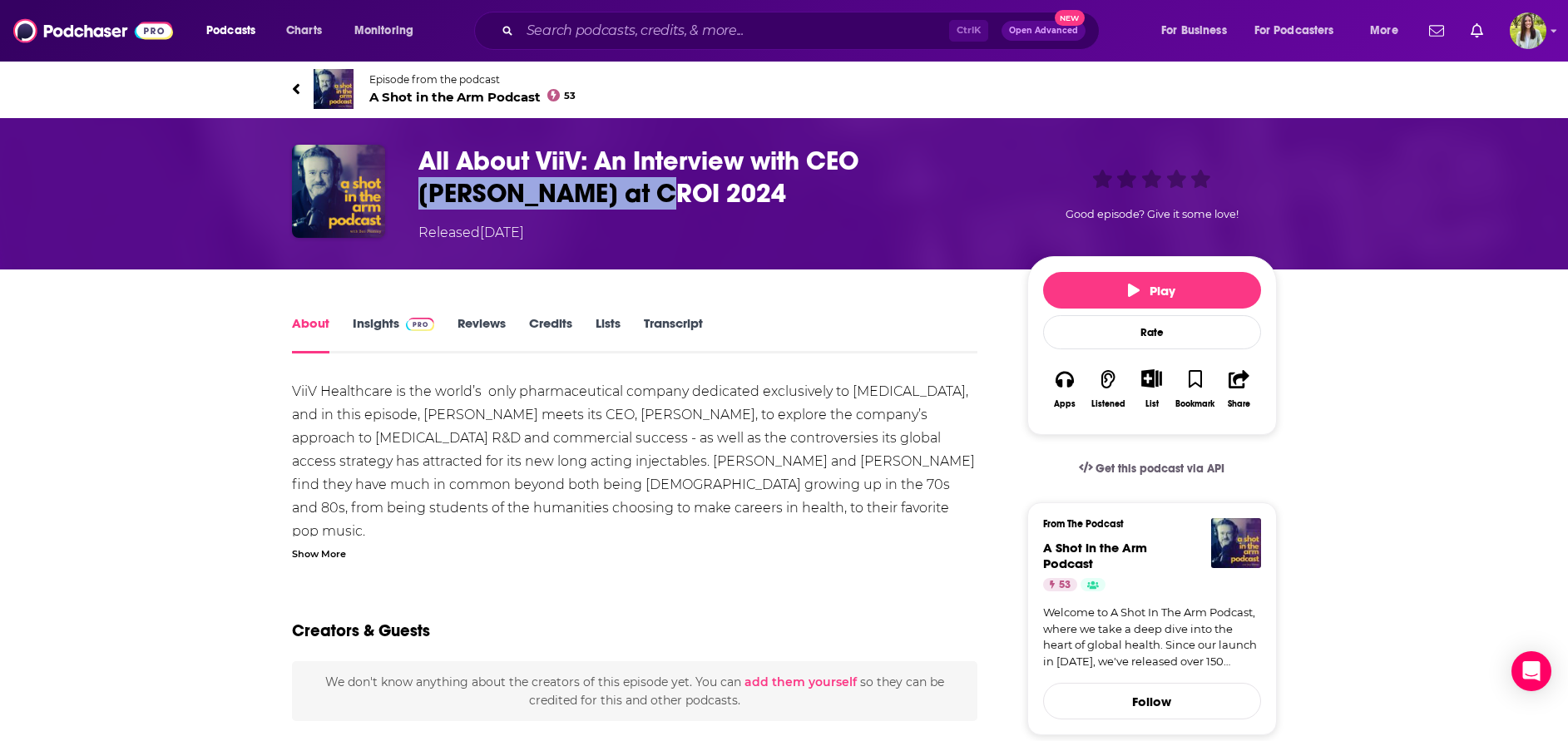
drag, startPoint x: 870, startPoint y: 156, endPoint x: 563, endPoint y: 209, distance: 311.5
click at [563, 209] on h1 "All About ViiV: An Interview with CEO [PERSON_NAME] at CROI 2024" at bounding box center [709, 177] width 582 height 65
copy h1 "[PERSON_NAME]"
click at [686, 187] on h1 "All About ViiV: An Interview with CEO [PERSON_NAME] at CROI 2024" at bounding box center [709, 177] width 582 height 65
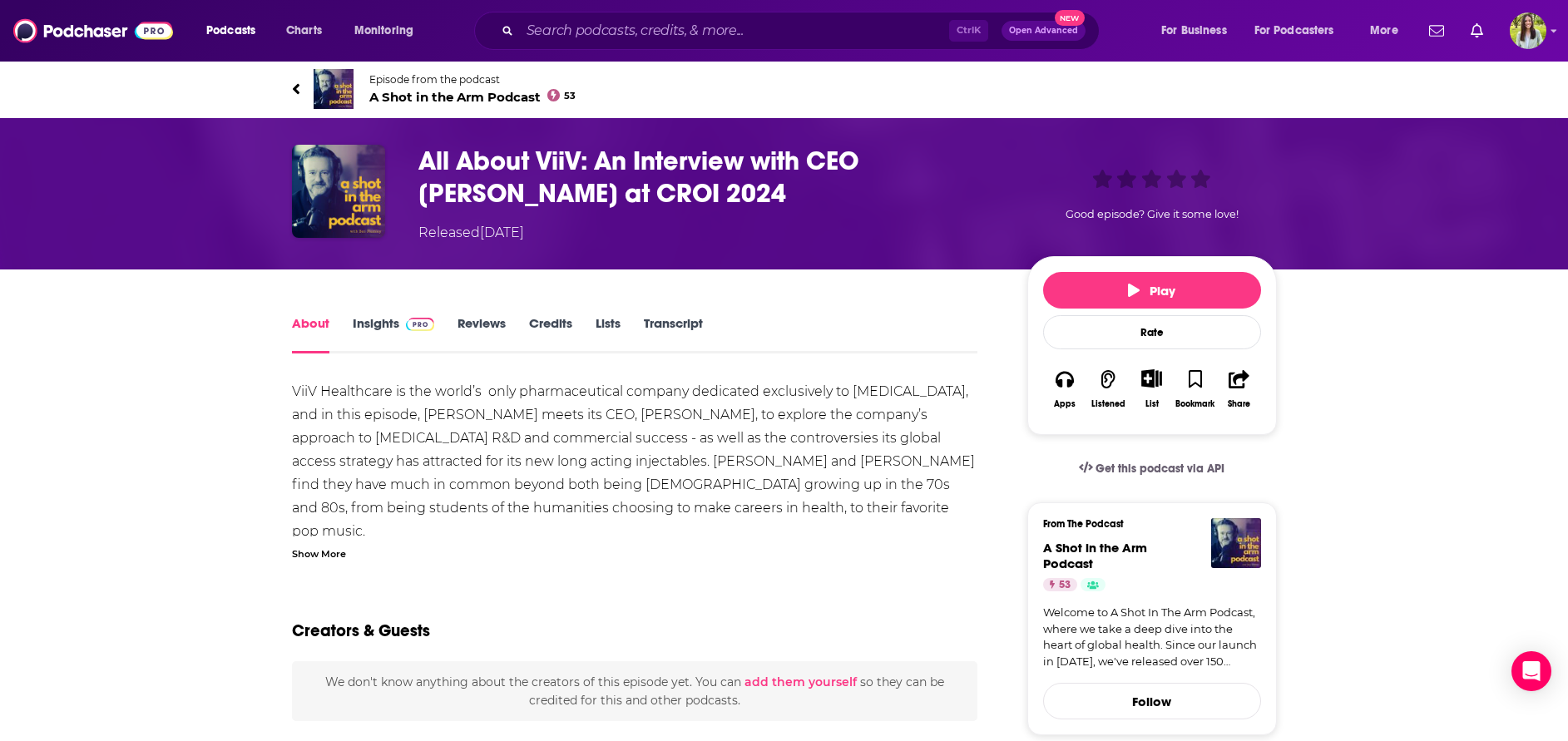
click at [686, 187] on h1 "All About ViiV: An Interview with CEO [PERSON_NAME] at CROI 2024" at bounding box center [709, 177] width 582 height 65
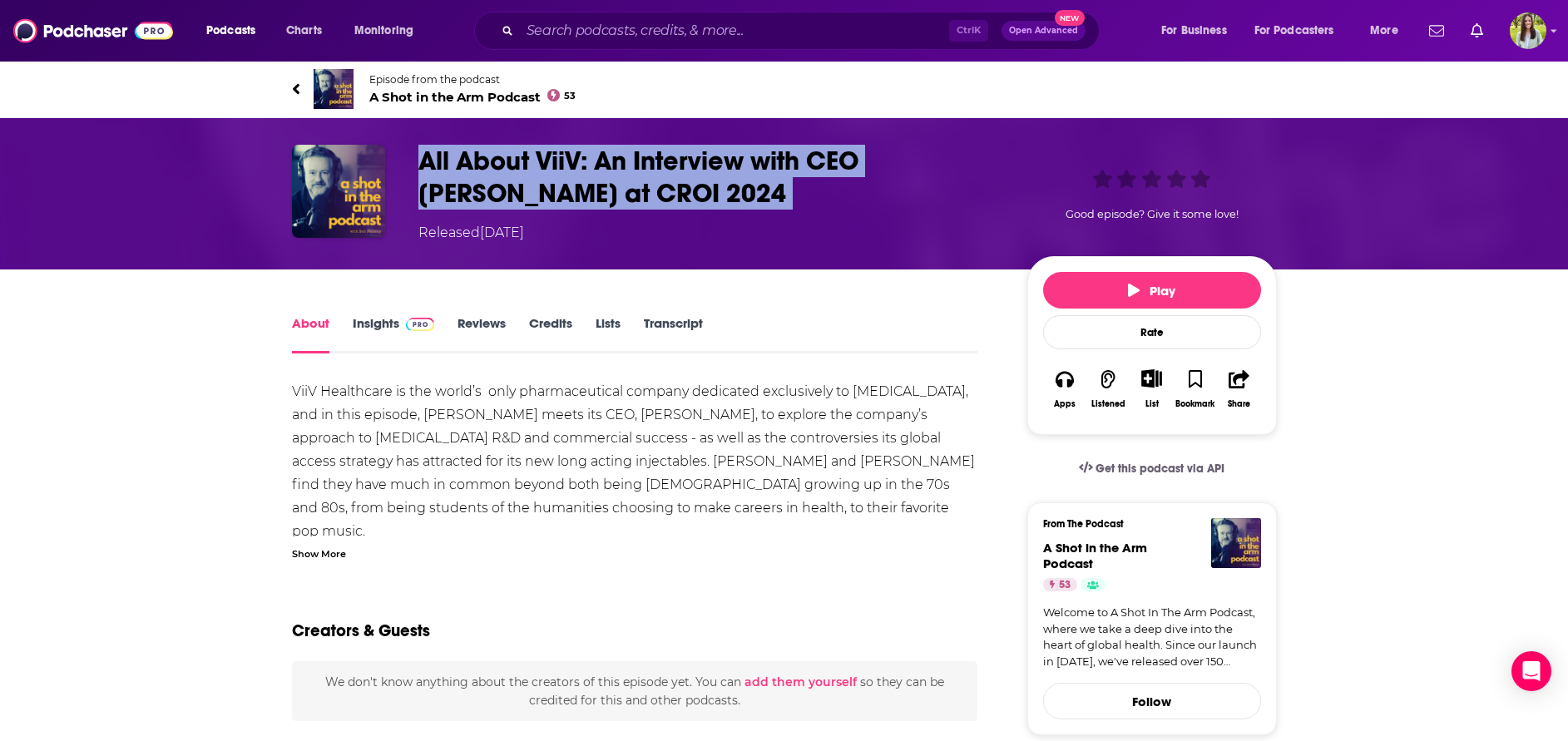
copy h1 "All About ViiV: An Interview with CEO [PERSON_NAME] at CROI 2024"
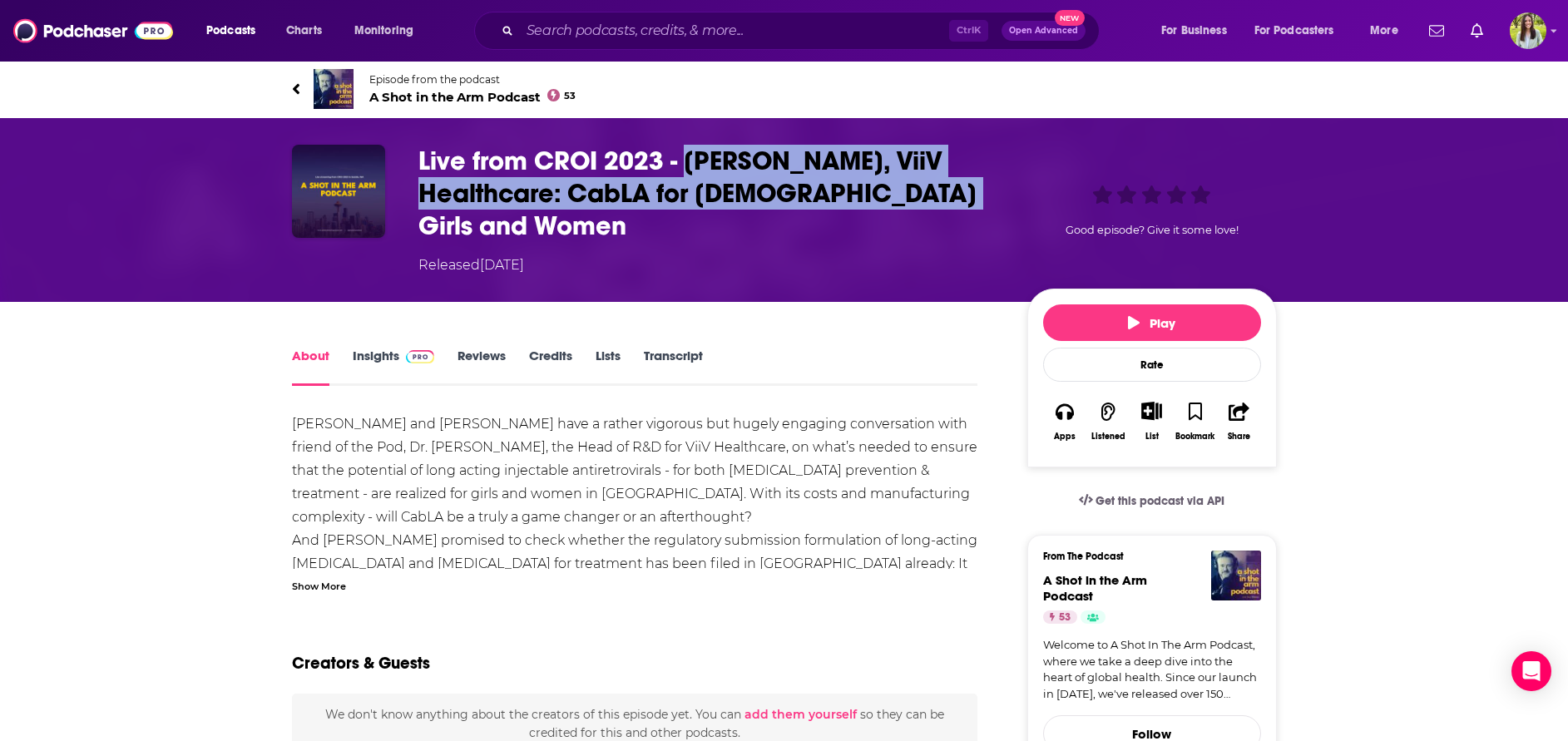
drag, startPoint x: 687, startPoint y: 161, endPoint x: 867, endPoint y: 213, distance: 187.4
click at [867, 213] on h1 "Live from CROI 2023 - [PERSON_NAME], ViiV Healthcare: CabLA for [DEMOGRAPHIC_DA…" at bounding box center [709, 194] width 582 height 97
click at [545, 214] on h1 "Live from CROI 2023 - [PERSON_NAME], ViiV Healthcare: CabLA for [DEMOGRAPHIC_DA…" at bounding box center [709, 194] width 582 height 97
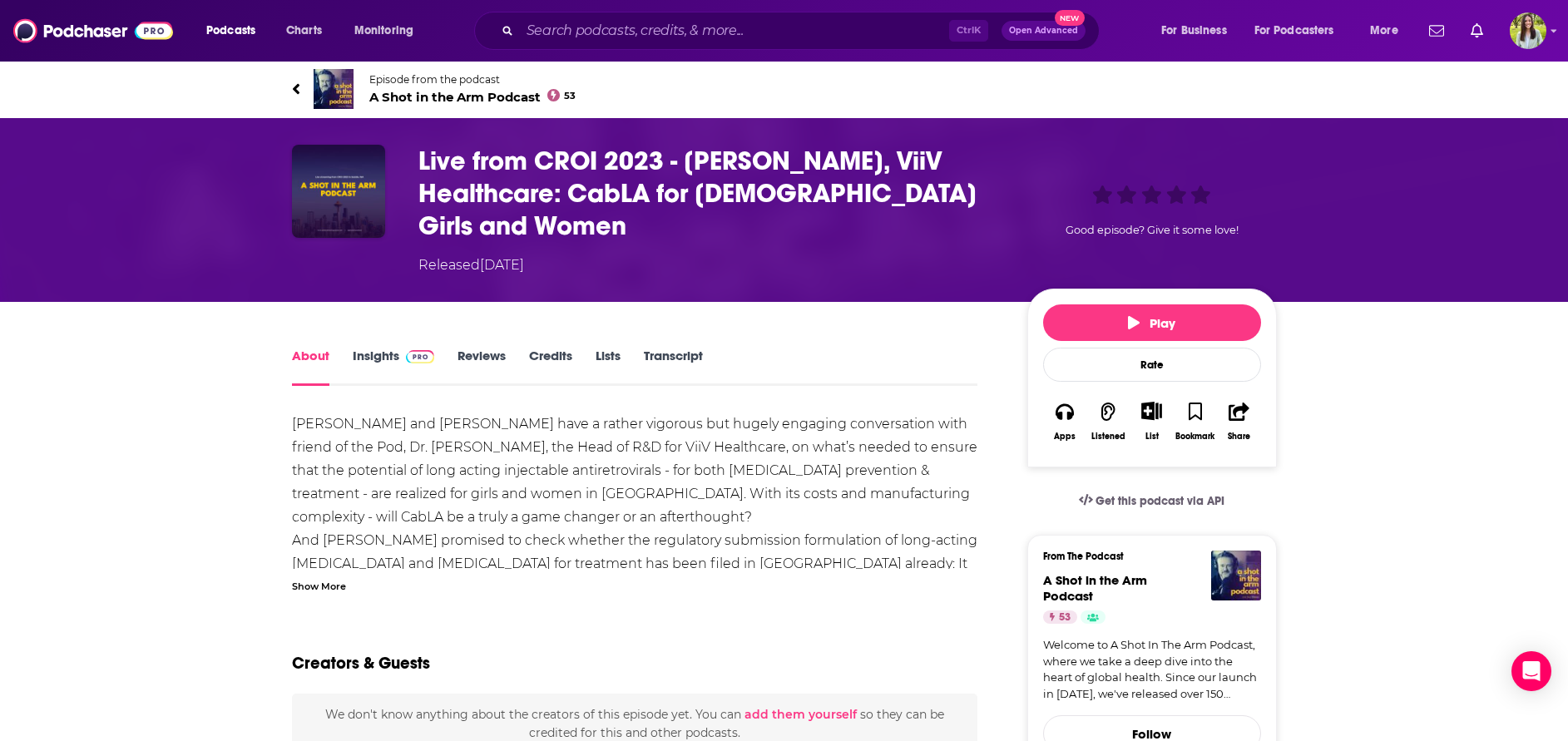
click at [636, 171] on h1 "Live from CROI 2023 - [PERSON_NAME], ViiV Healthcare: CabLA for [DEMOGRAPHIC_DA…" at bounding box center [709, 194] width 582 height 97
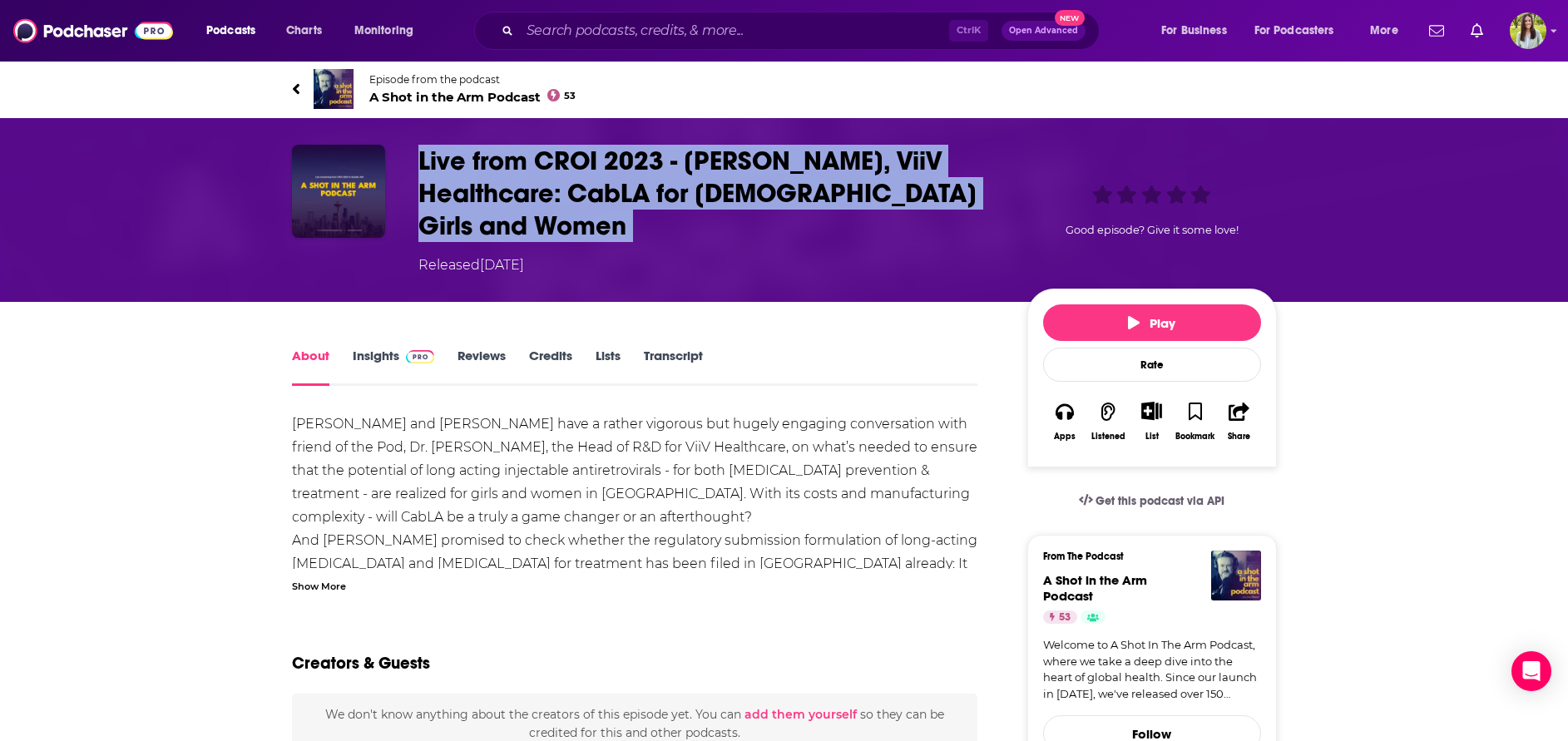
copy h1 "Live from CROI 2023 - [PERSON_NAME], ViiV Healthcare: CabLA for [DEMOGRAPHIC_DA…"
